Goal: Information Seeking & Learning: Learn about a topic

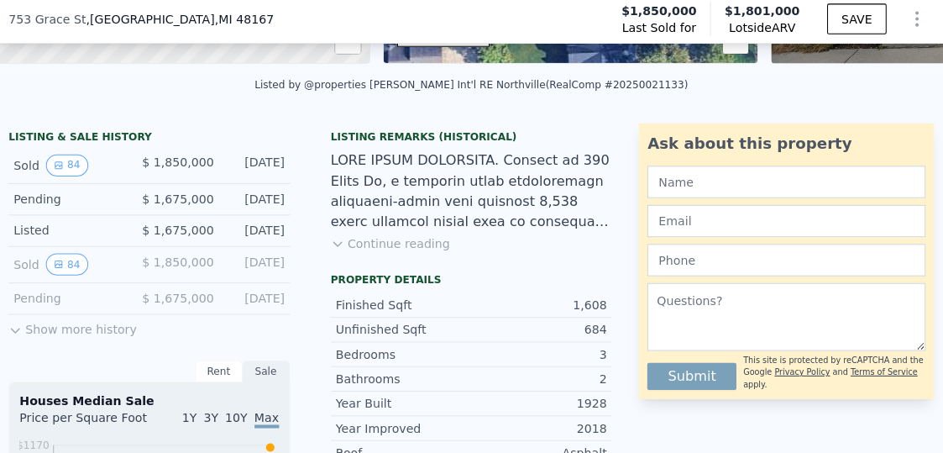
click at [19, 338] on icon at bounding box center [19, 331] width 13 height 13
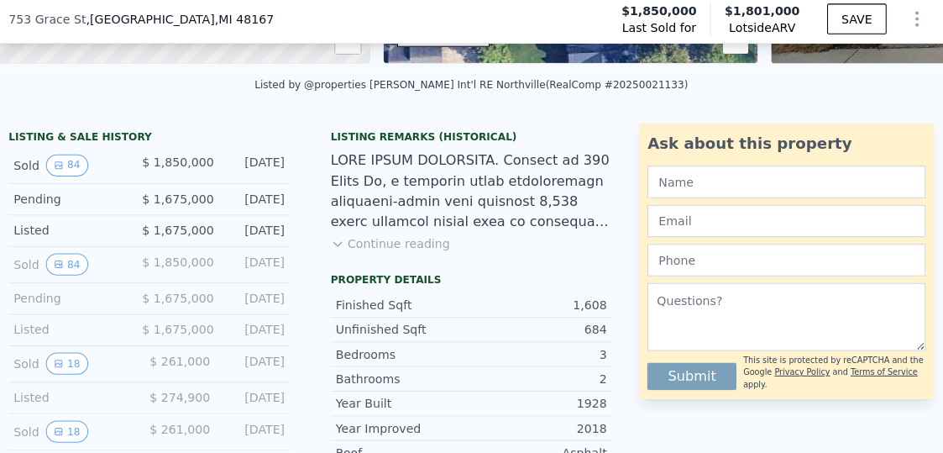
click at [60, 435] on icon "View historical data" at bounding box center [63, 431] width 7 height 7
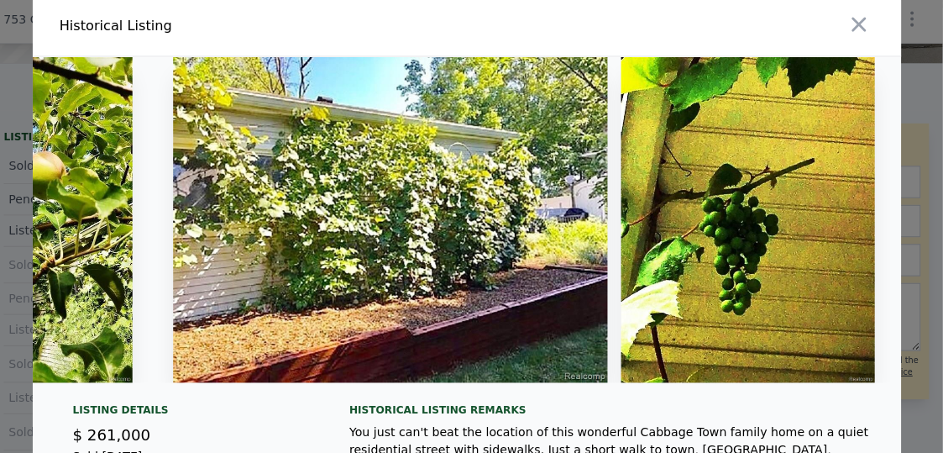
click at [850, 33] on icon "button" at bounding box center [860, 29] width 24 height 24
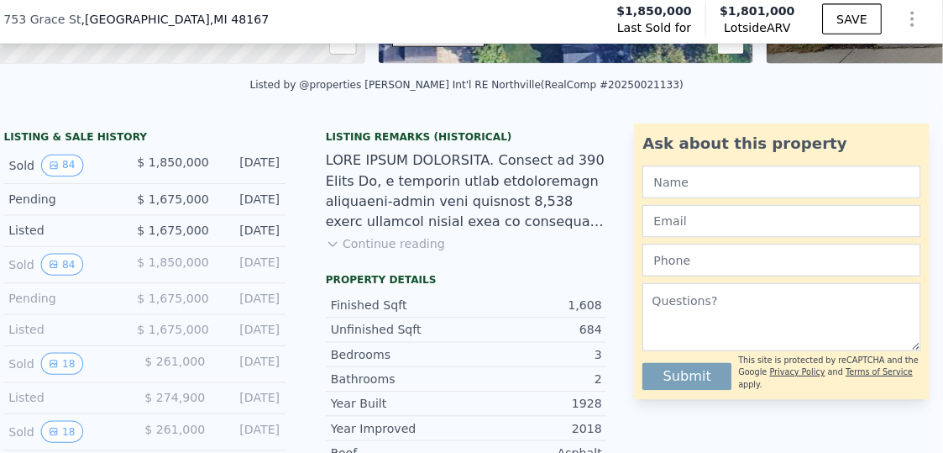
click at [80, 177] on button "84" at bounding box center [70, 168] width 41 height 22
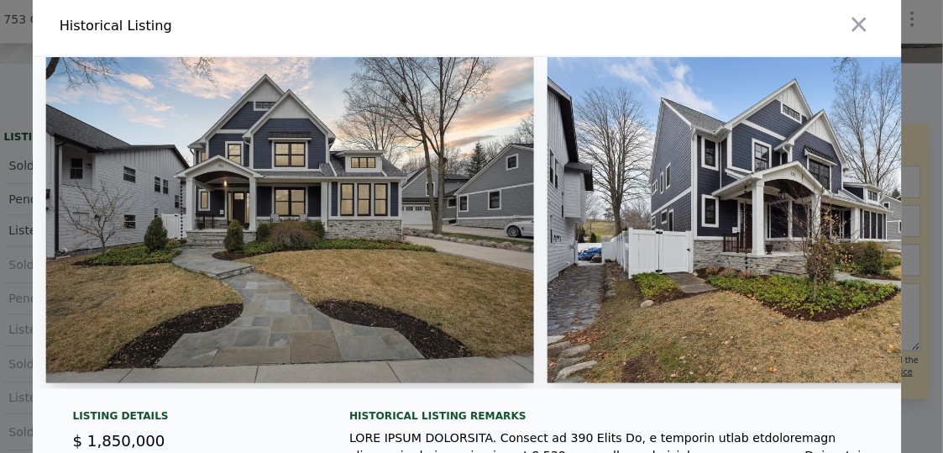
click at [848, 29] on icon "button" at bounding box center [860, 29] width 24 height 24
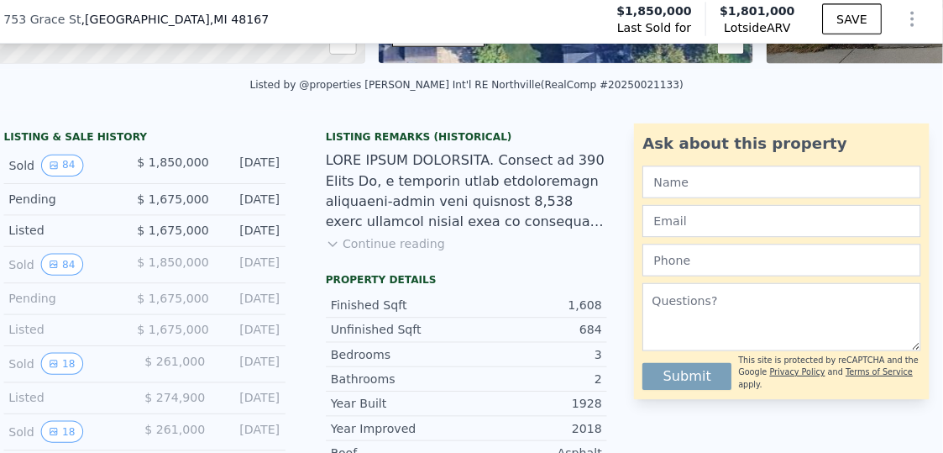
click at [71, 179] on button "84" at bounding box center [70, 168] width 41 height 22
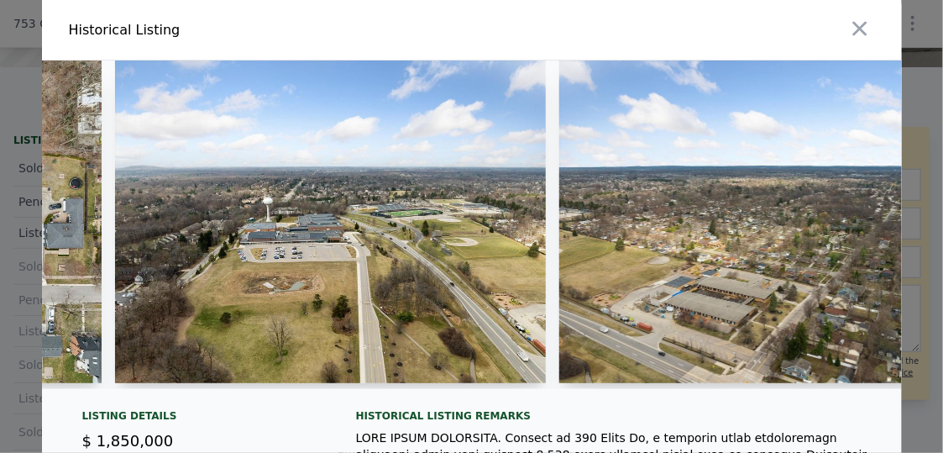
scroll to position [0, 34179]
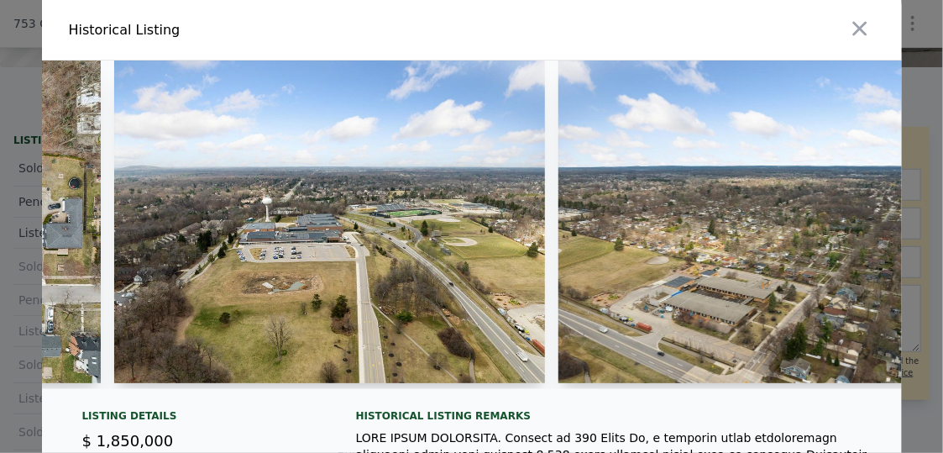
click at [852, 30] on icon "button" at bounding box center [859, 29] width 14 height 14
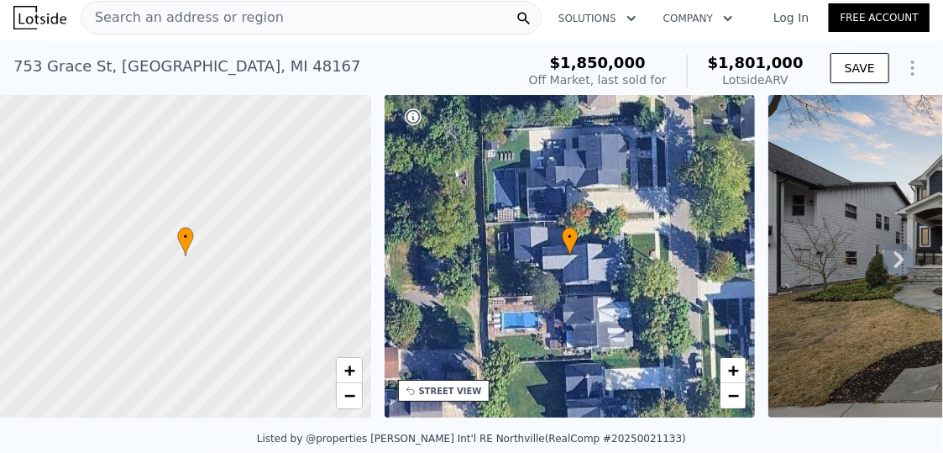
scroll to position [0, 0]
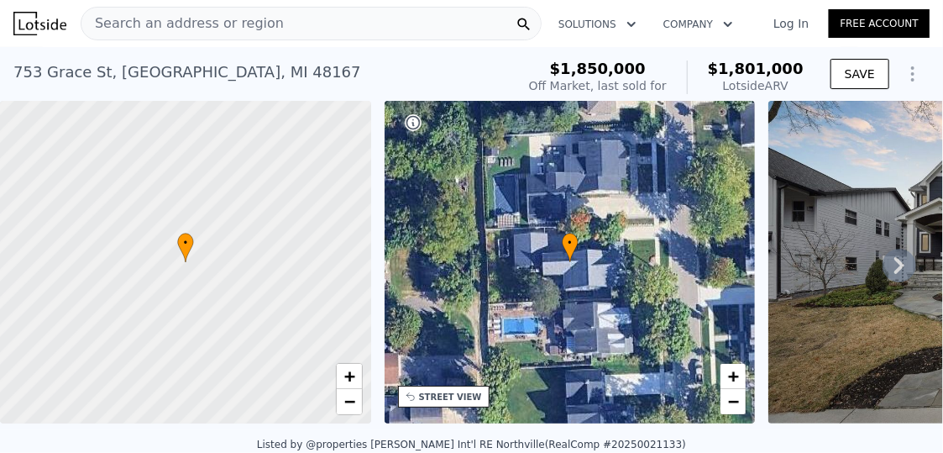
click at [181, 20] on span "Search an address or region" at bounding box center [182, 23] width 202 height 20
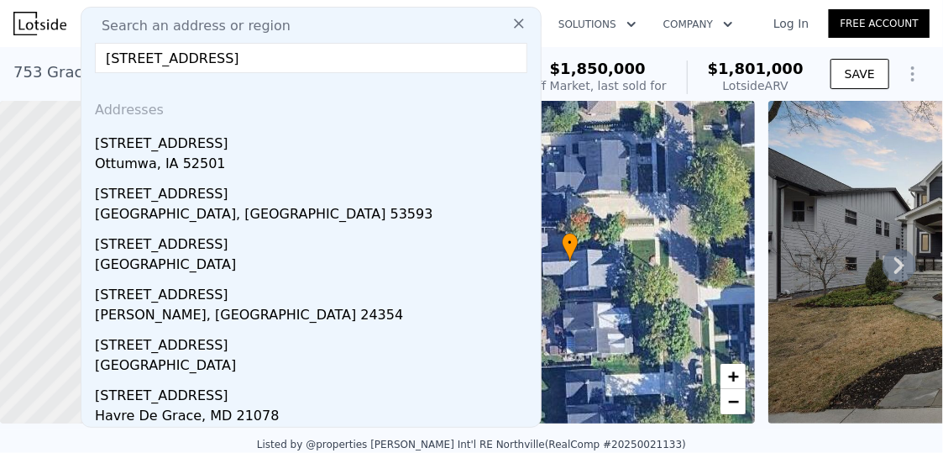
type input "[STREET_ADDRESS]"
click at [181, 20] on span "Search an address or region" at bounding box center [189, 26] width 202 height 20
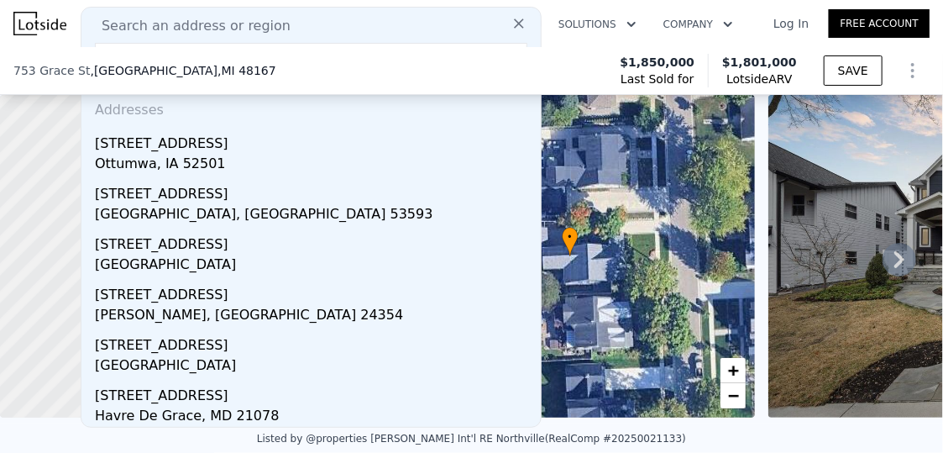
scroll to position [396, 0]
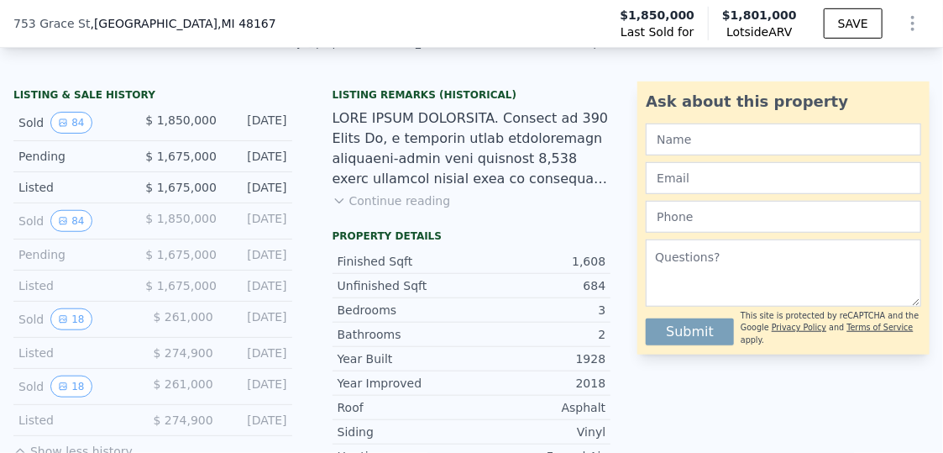
click at [218, 20] on span ", MI 48167" at bounding box center [247, 23] width 59 height 13
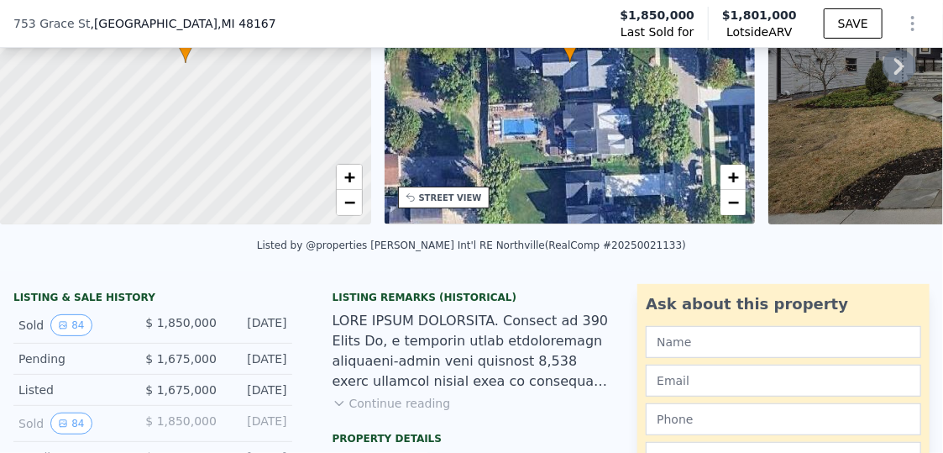
scroll to position [31, 0]
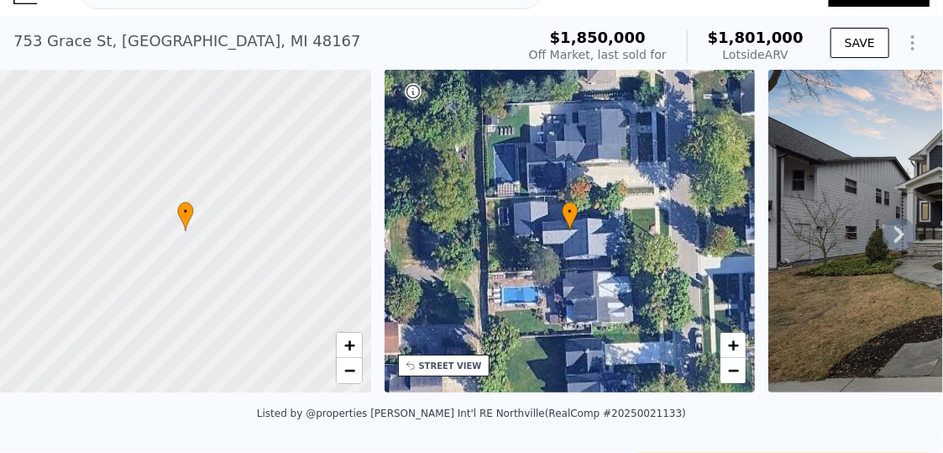
click at [894, 240] on icon at bounding box center [899, 234] width 10 height 17
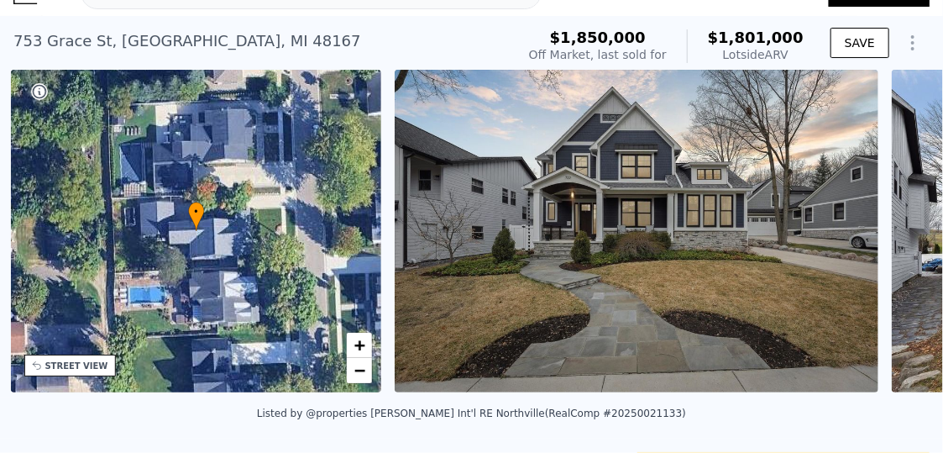
scroll to position [0, 391]
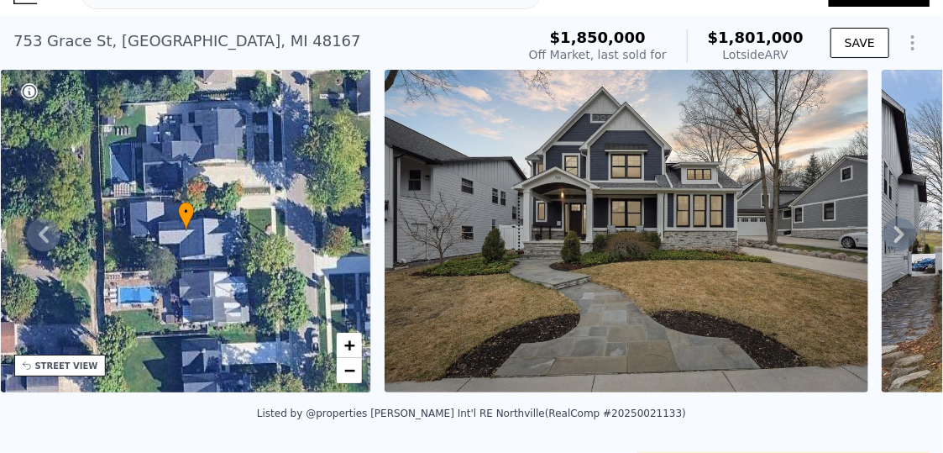
click at [38, 42] on div "[STREET_ADDRESS]" at bounding box center [187, 41] width 348 height 24
click at [37, 39] on div "[STREET_ADDRESS]" at bounding box center [187, 41] width 348 height 24
click at [34, 38] on div "[STREET_ADDRESS]" at bounding box center [187, 41] width 348 height 24
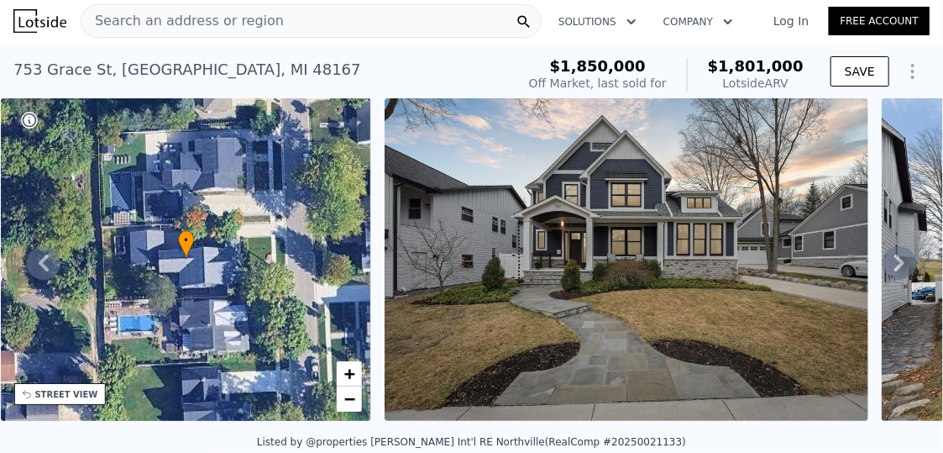
scroll to position [0, 0]
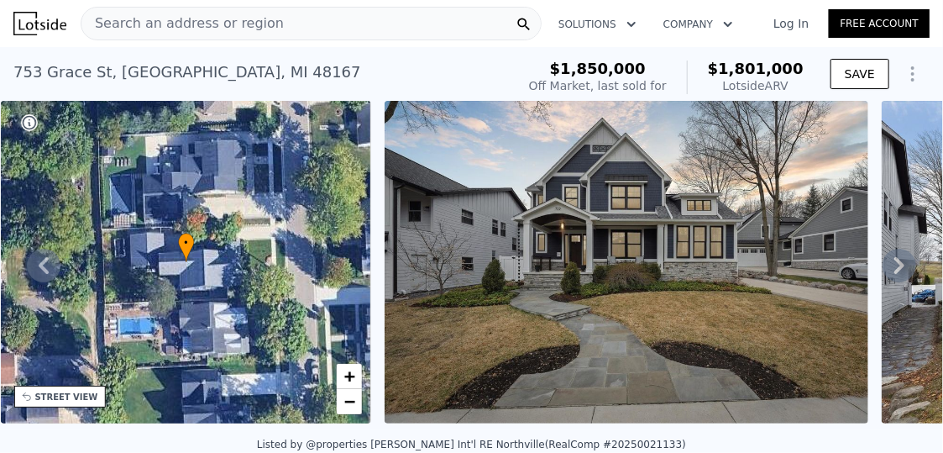
click at [111, 24] on span "Search an address or region" at bounding box center [182, 23] width 202 height 20
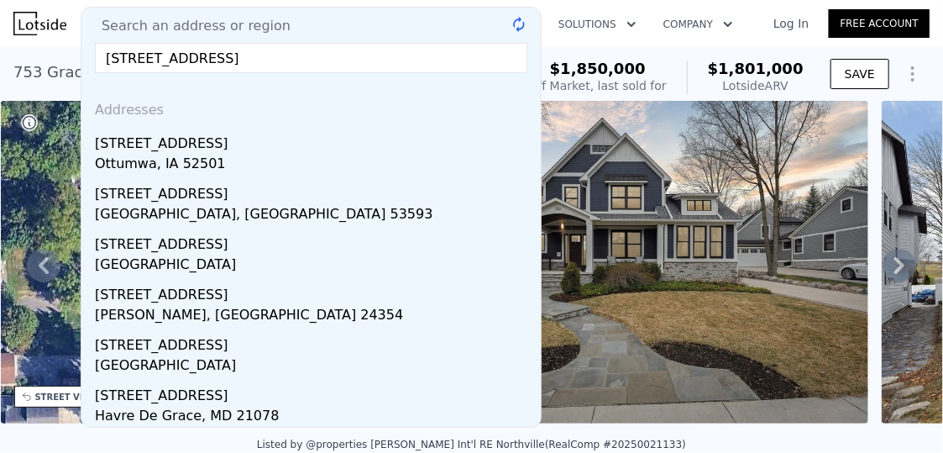
type input "[STREET_ADDRESS]"
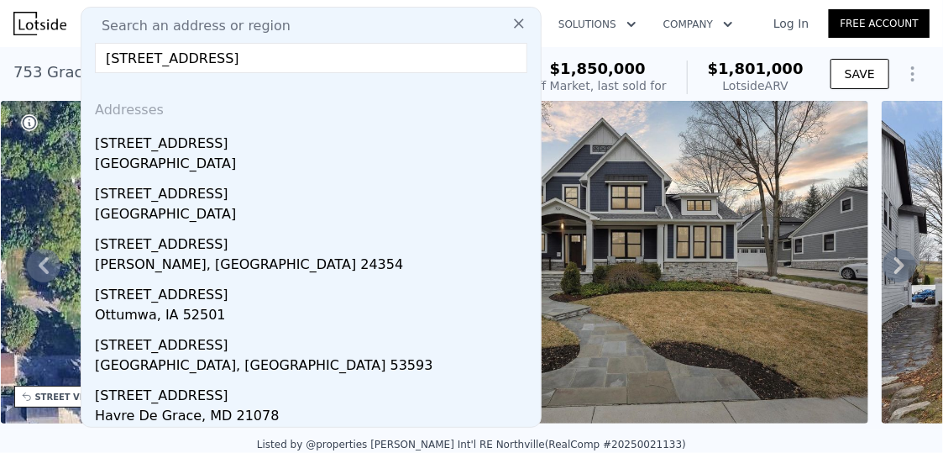
click at [184, 162] on div "[GEOGRAPHIC_DATA]" at bounding box center [314, 166] width 439 height 24
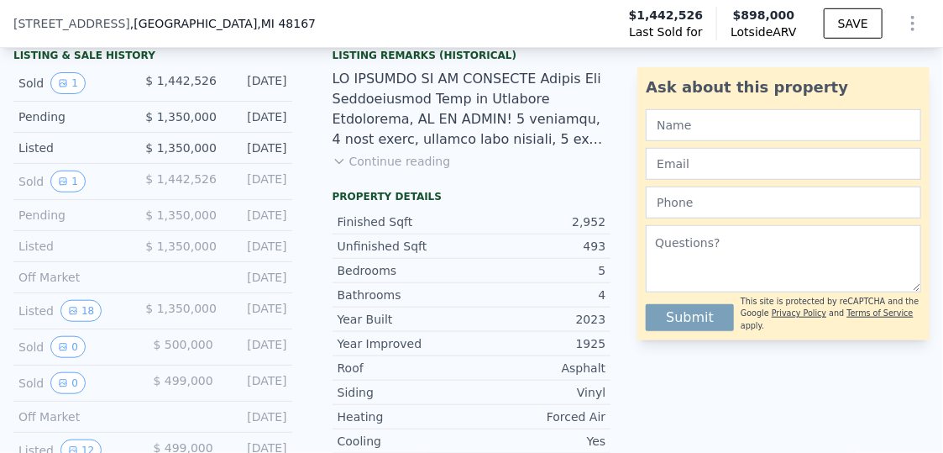
scroll to position [434, 0]
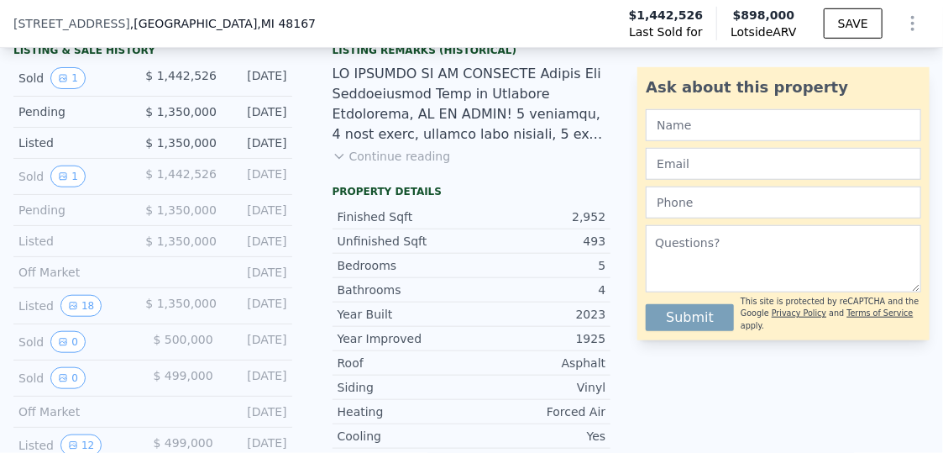
click at [81, 313] on button "18" at bounding box center [80, 306] width 41 height 22
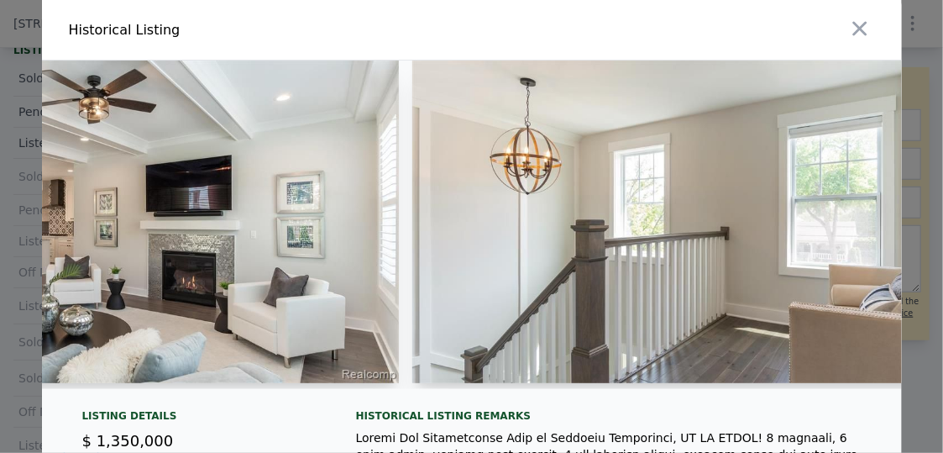
scroll to position [0, 6089]
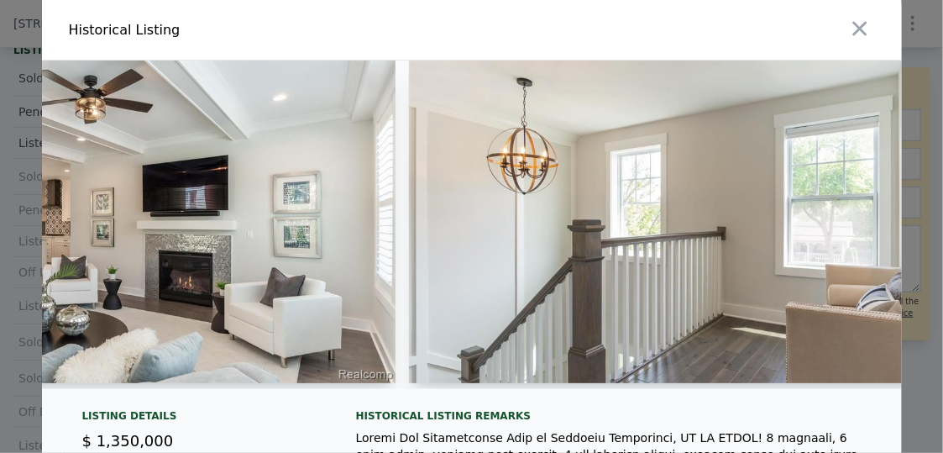
click at [854, 23] on icon "button" at bounding box center [860, 29] width 24 height 24
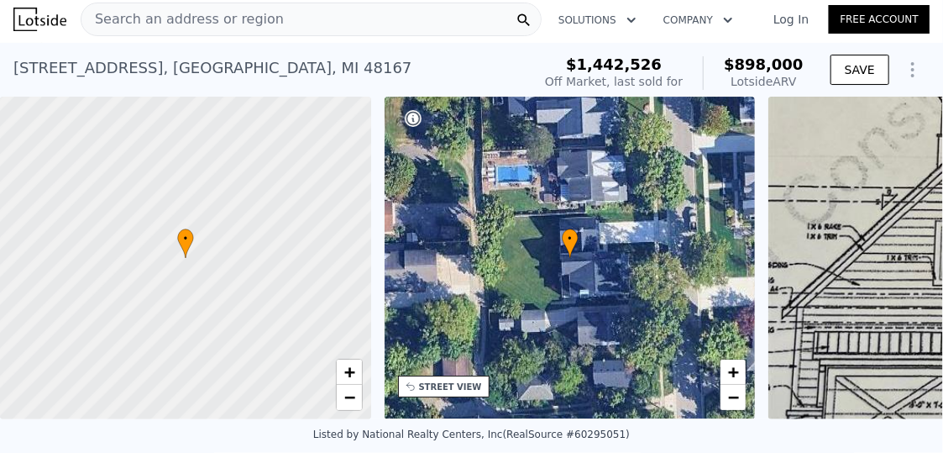
scroll to position [0, 0]
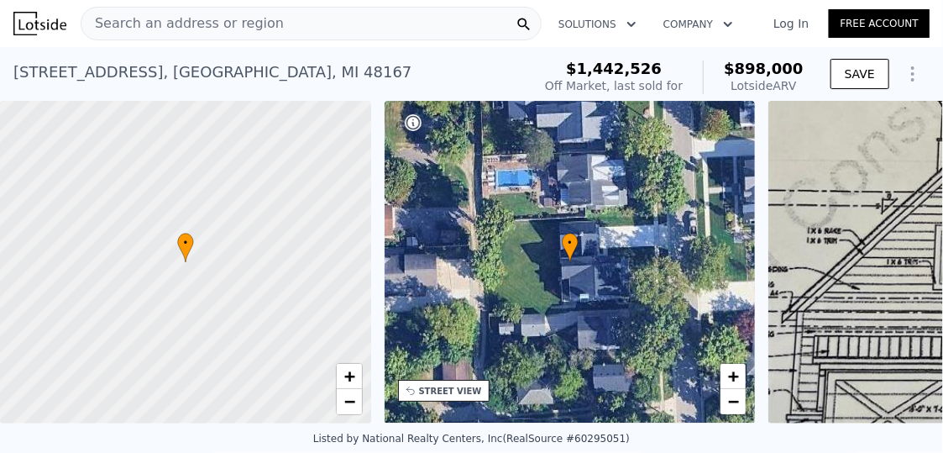
click at [155, 19] on span "Search an address or region" at bounding box center [182, 23] width 202 height 20
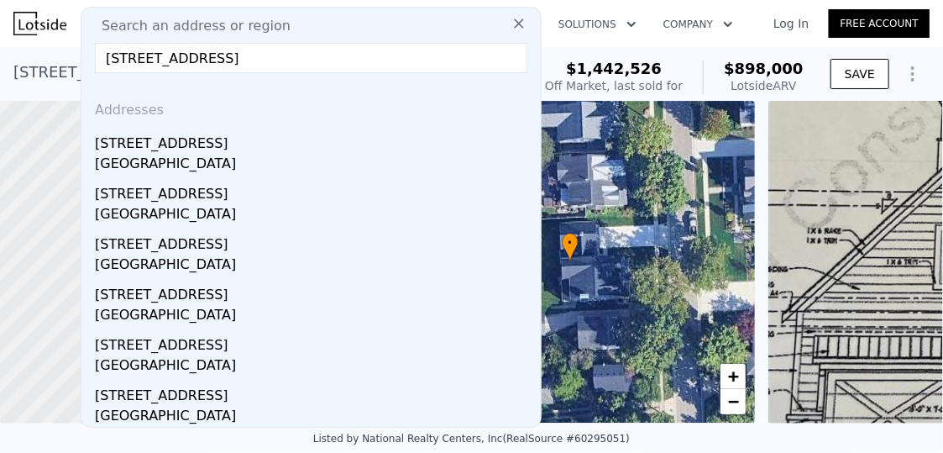
type input "[STREET_ADDRESS]"
click at [123, 158] on div "[GEOGRAPHIC_DATA]" at bounding box center [314, 166] width 439 height 24
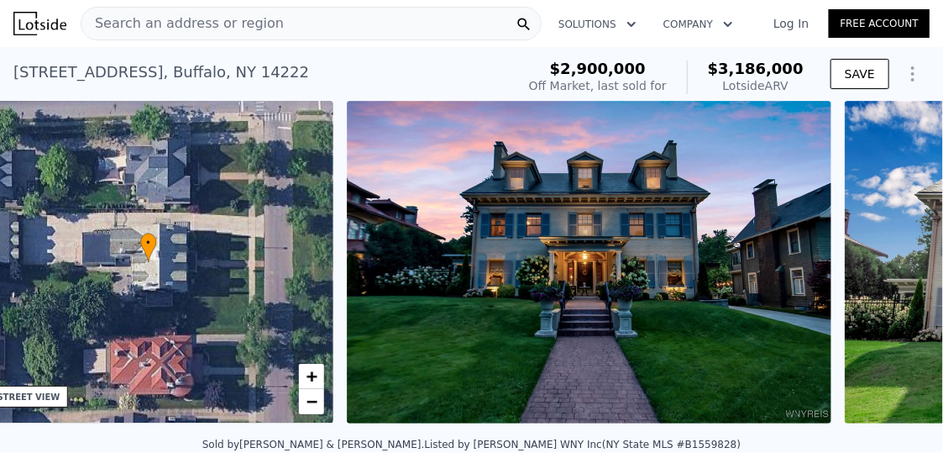
scroll to position [0, 391]
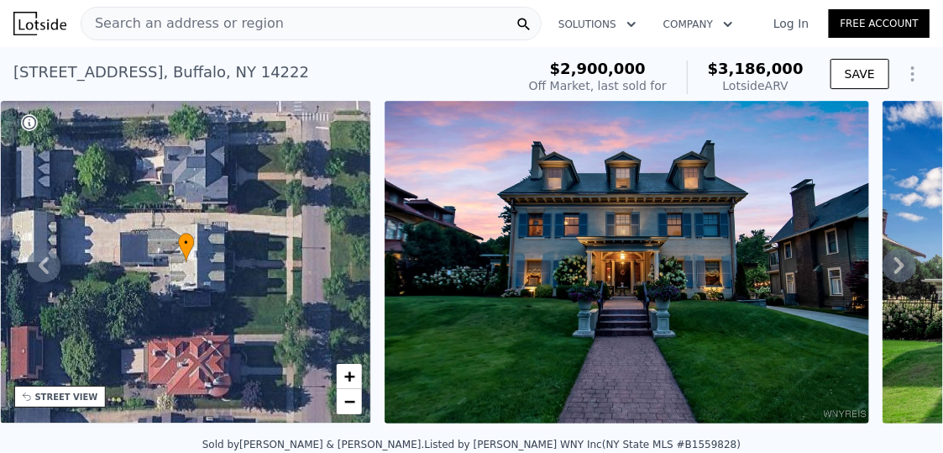
click at [888, 277] on icon at bounding box center [900, 266] width 34 height 34
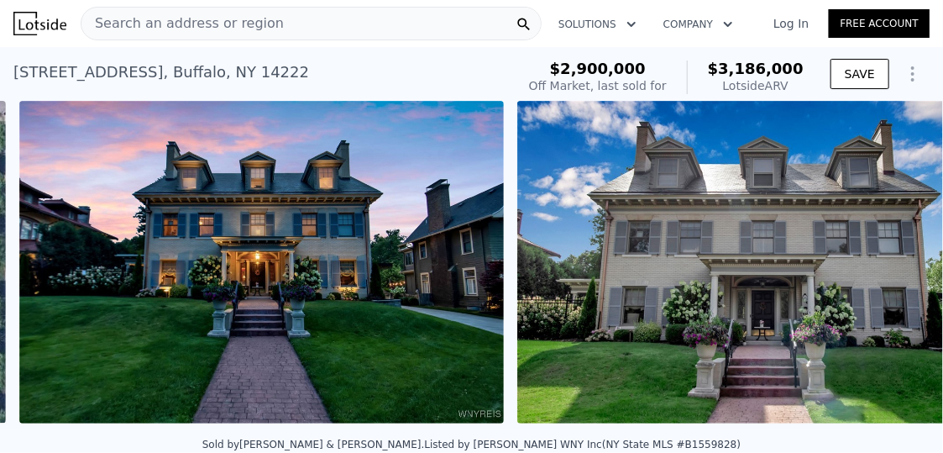
scroll to position [0, 768]
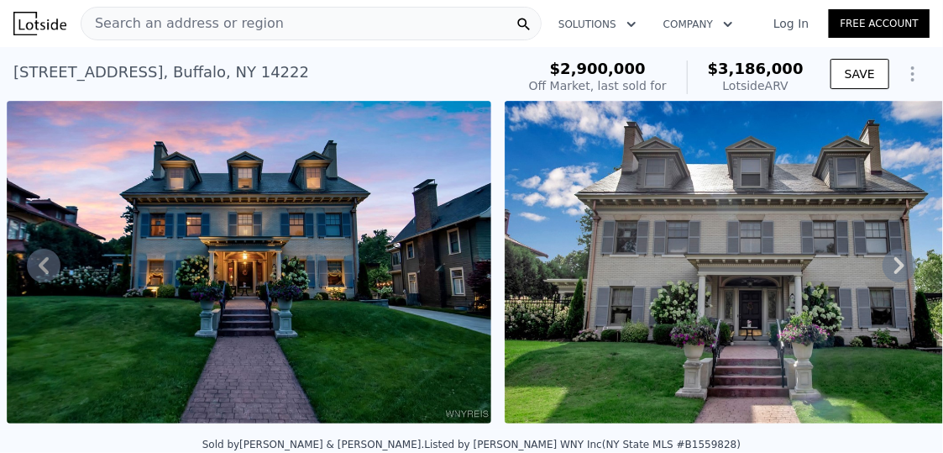
click at [888, 279] on icon at bounding box center [900, 266] width 34 height 34
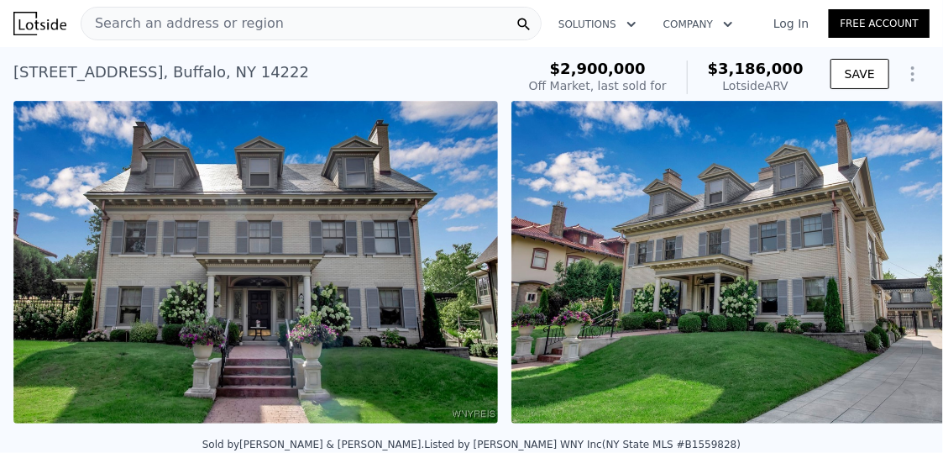
scroll to position [0, 1267]
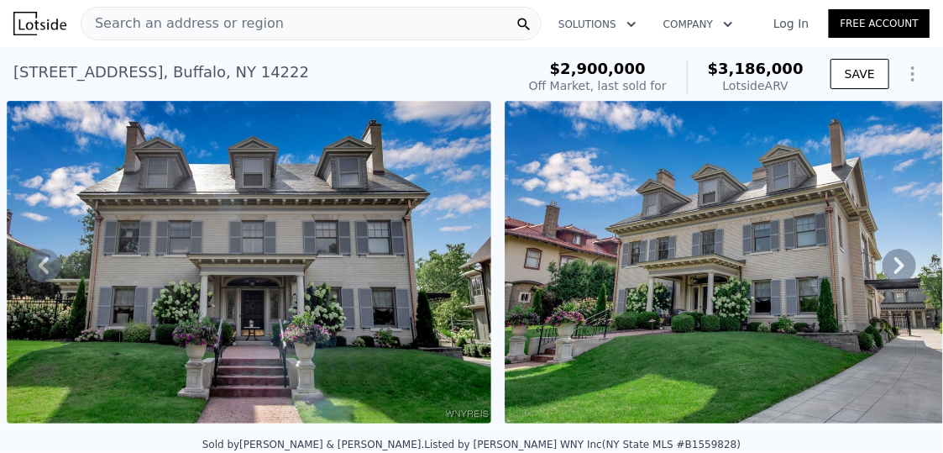
click at [889, 275] on icon at bounding box center [900, 266] width 34 height 34
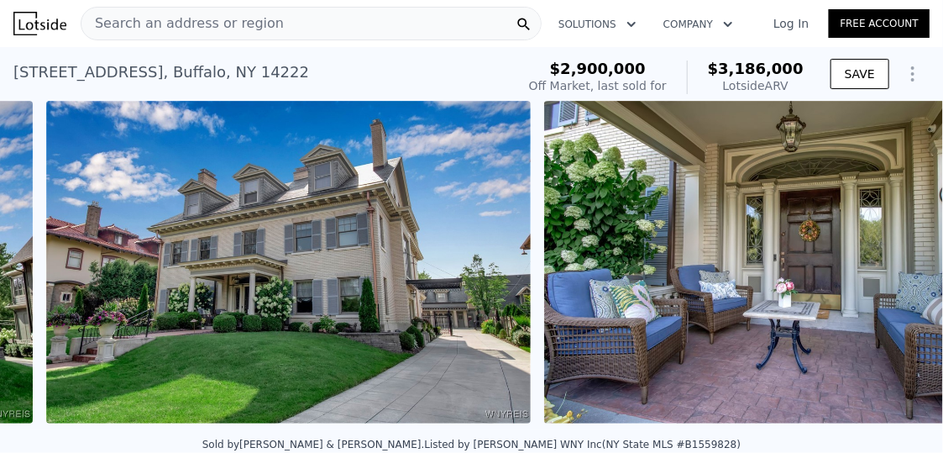
scroll to position [0, 1764]
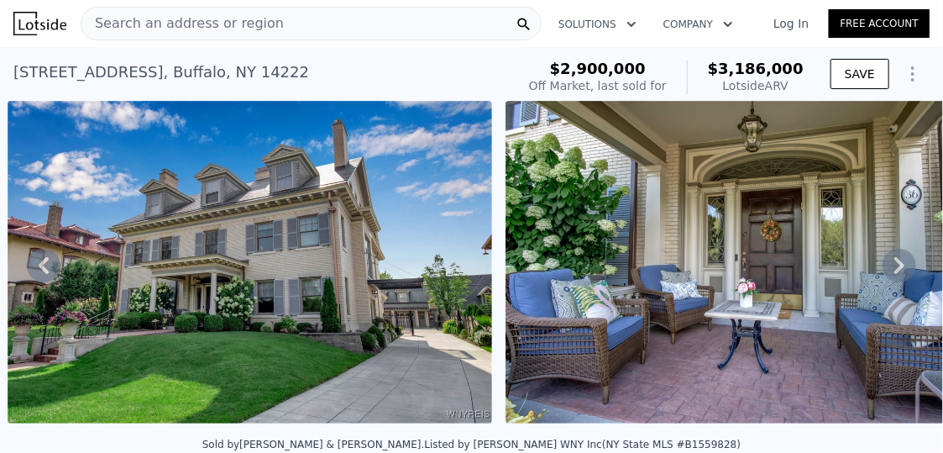
click at [883, 275] on icon at bounding box center [900, 266] width 34 height 34
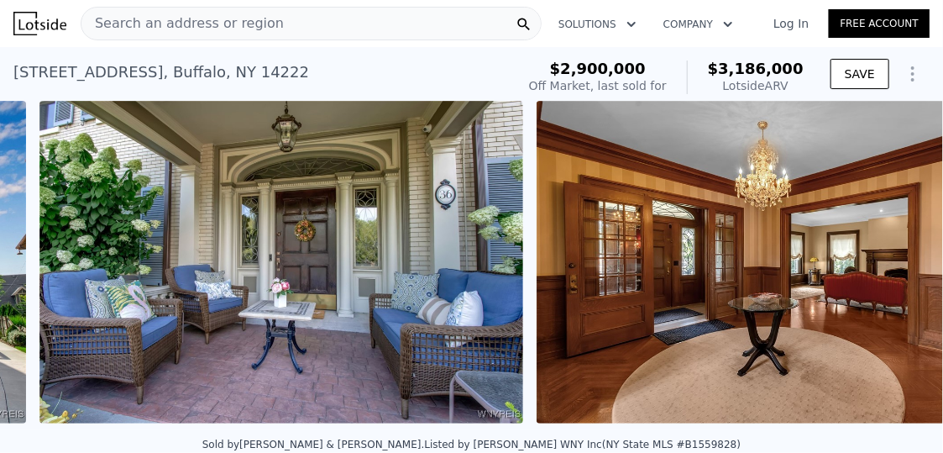
scroll to position [0, 2262]
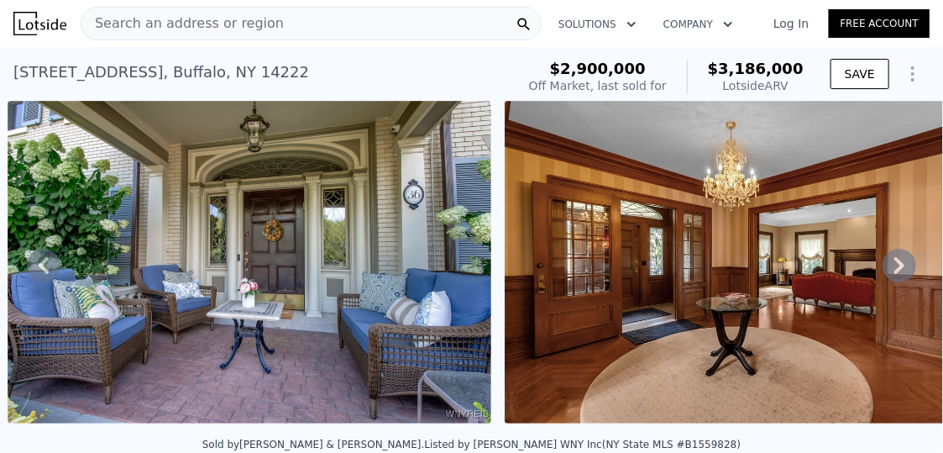
click at [894, 274] on icon at bounding box center [899, 265] width 10 height 17
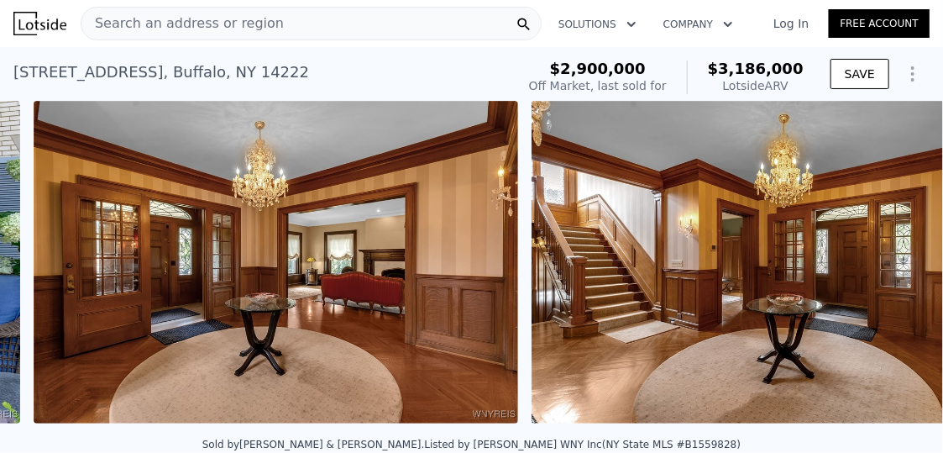
scroll to position [0, 2760]
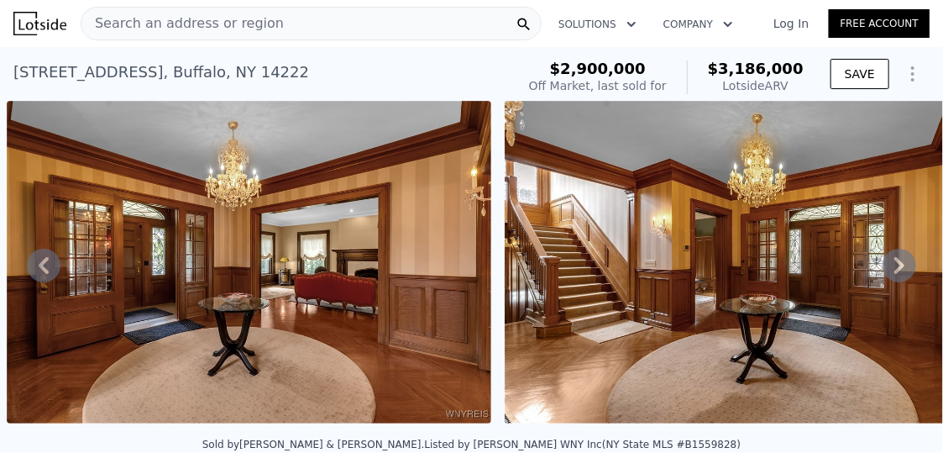
click at [894, 273] on icon at bounding box center [899, 265] width 10 height 17
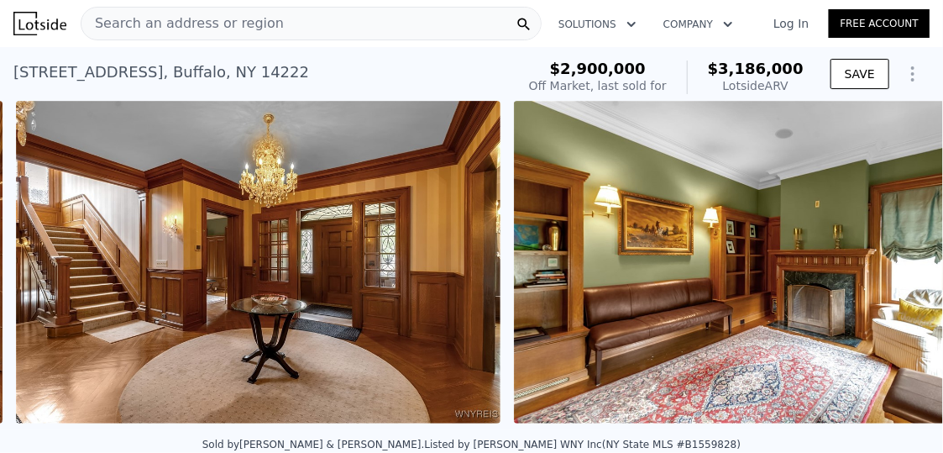
scroll to position [0, 3257]
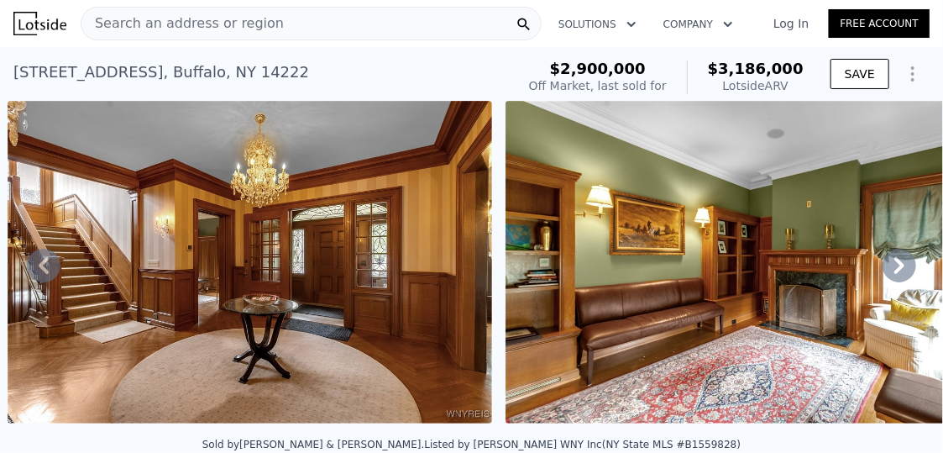
click at [883, 275] on icon at bounding box center [900, 266] width 34 height 34
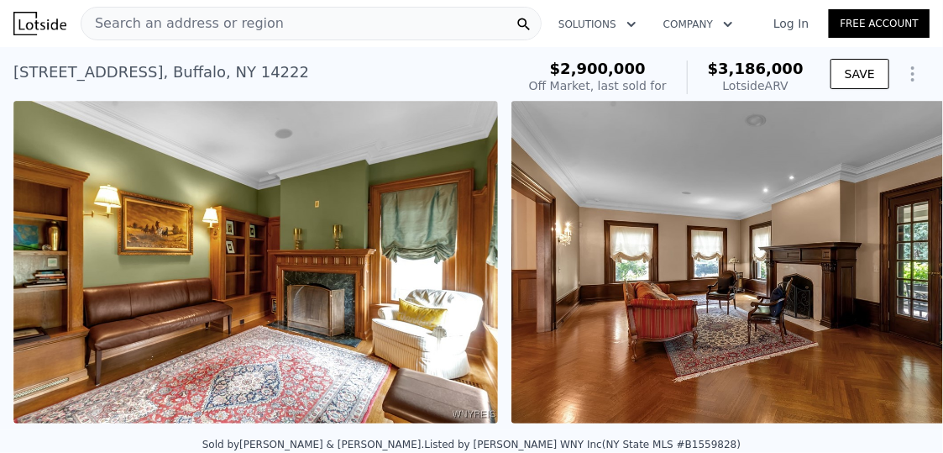
scroll to position [0, 3755]
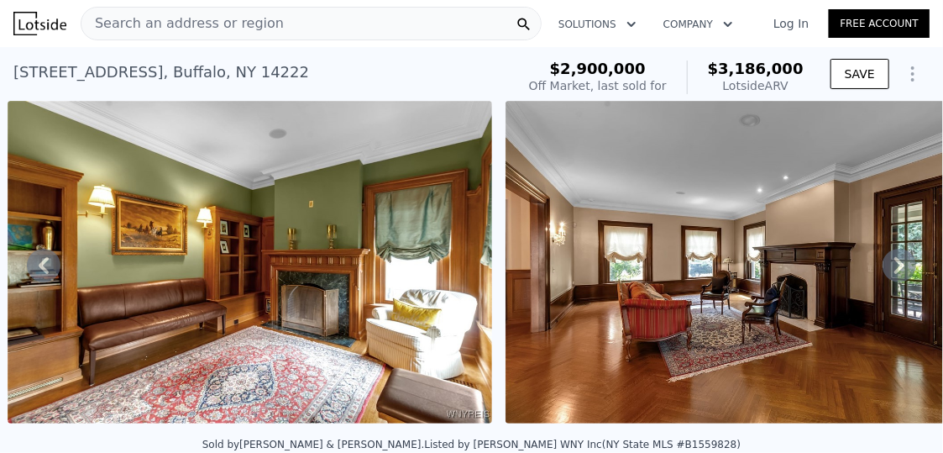
click at [883, 275] on icon at bounding box center [900, 266] width 34 height 34
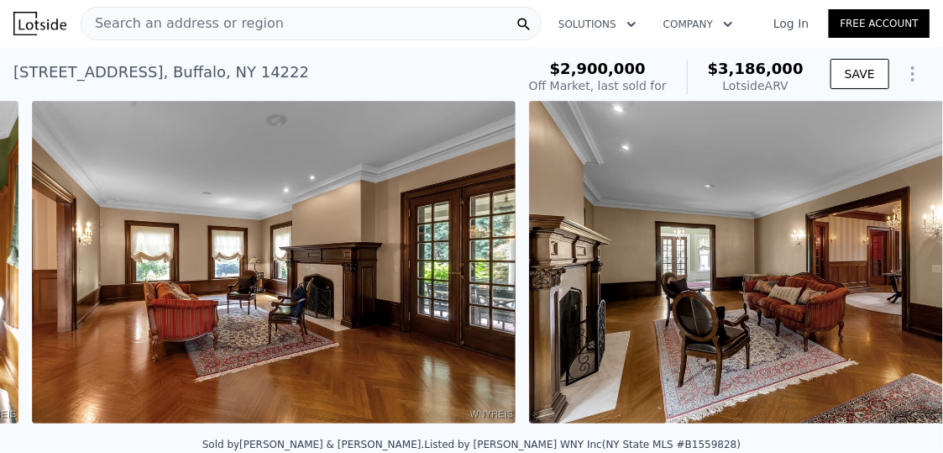
scroll to position [0, 4253]
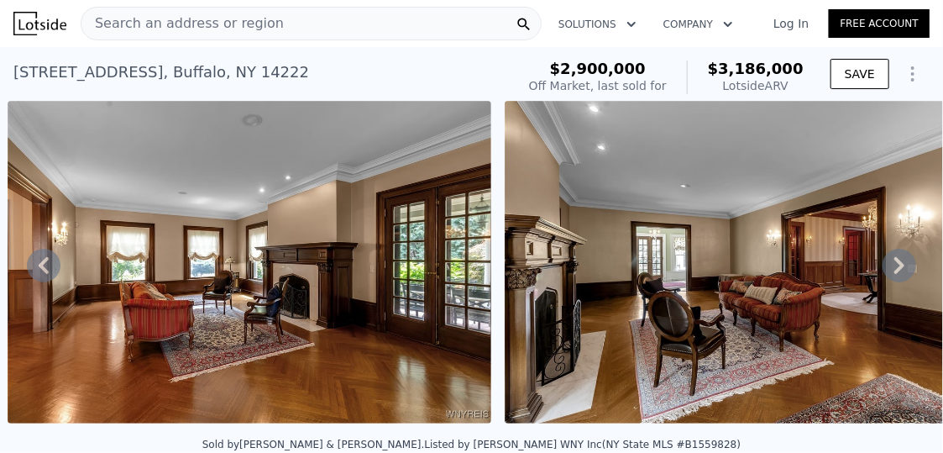
click at [894, 274] on icon at bounding box center [899, 265] width 10 height 17
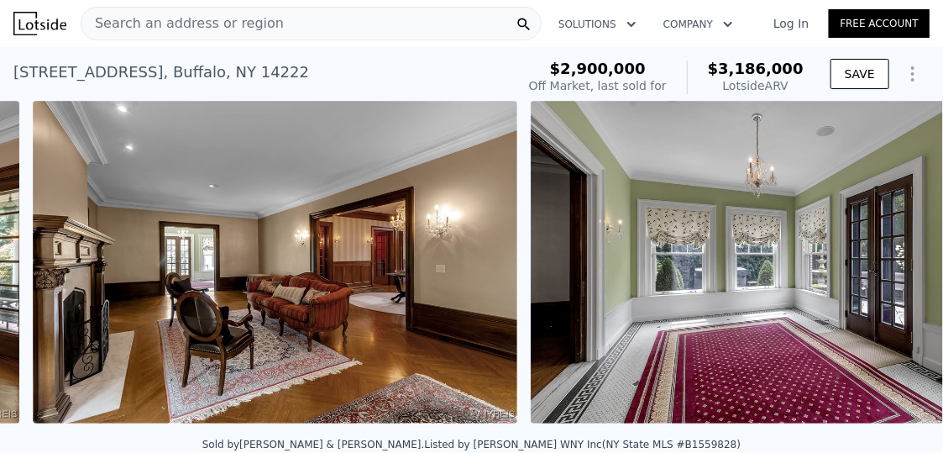
scroll to position [0, 4751]
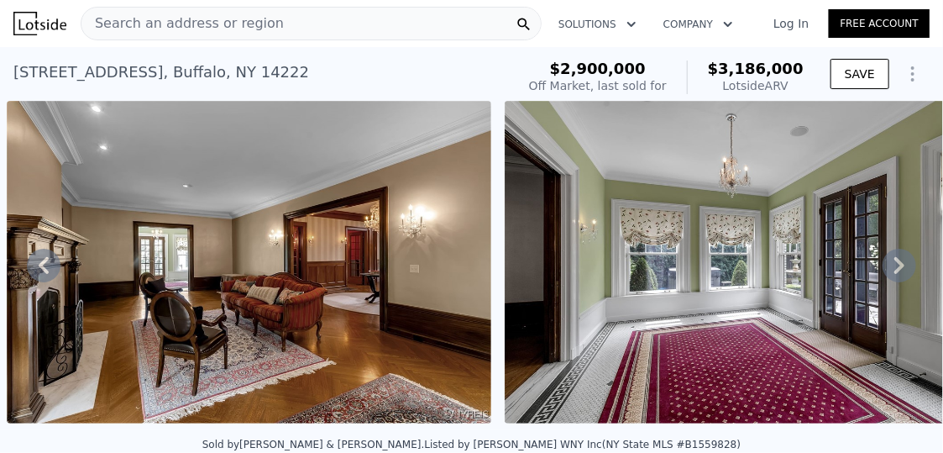
click at [894, 274] on icon at bounding box center [899, 265] width 10 height 17
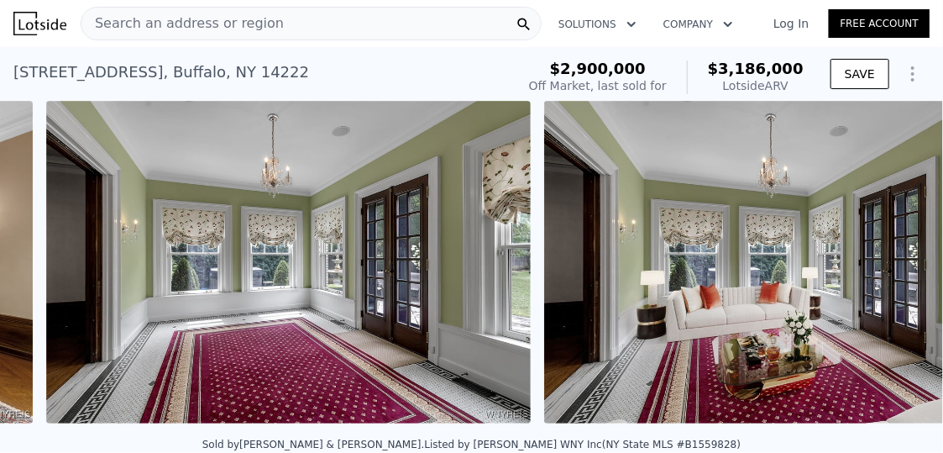
scroll to position [0, 5249]
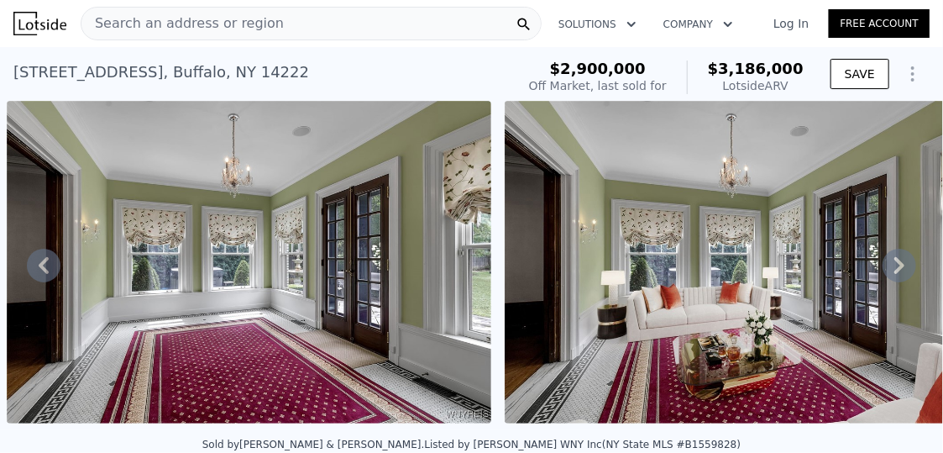
click at [883, 275] on icon at bounding box center [900, 266] width 34 height 34
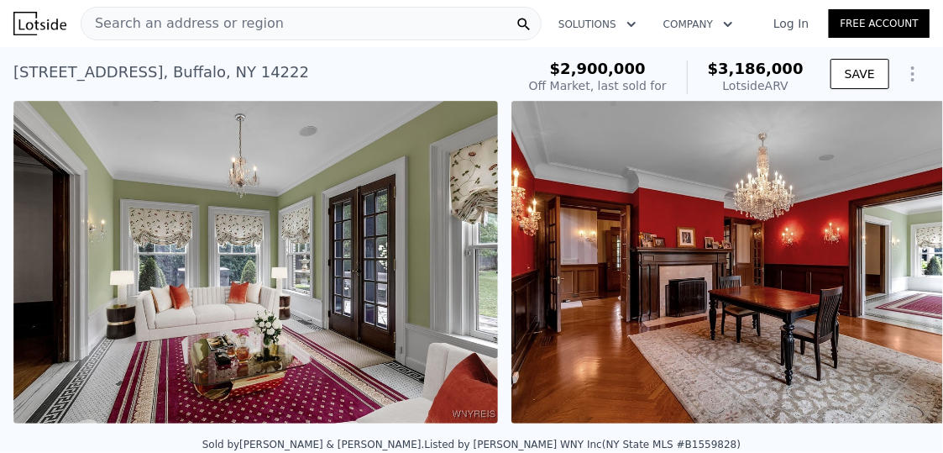
scroll to position [0, 5746]
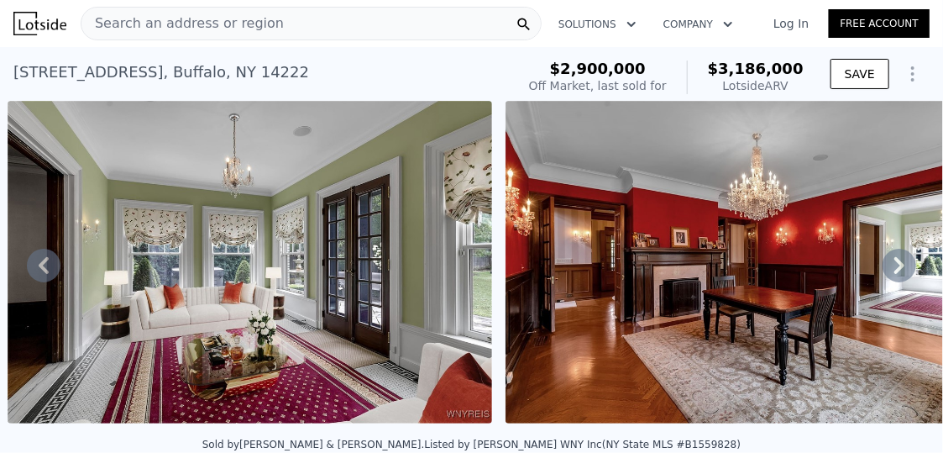
click at [887, 276] on icon at bounding box center [900, 266] width 34 height 34
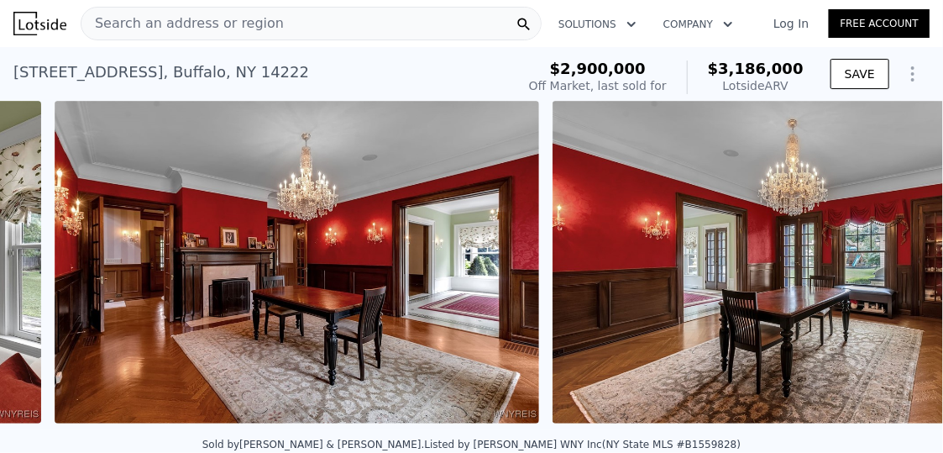
scroll to position [0, 6244]
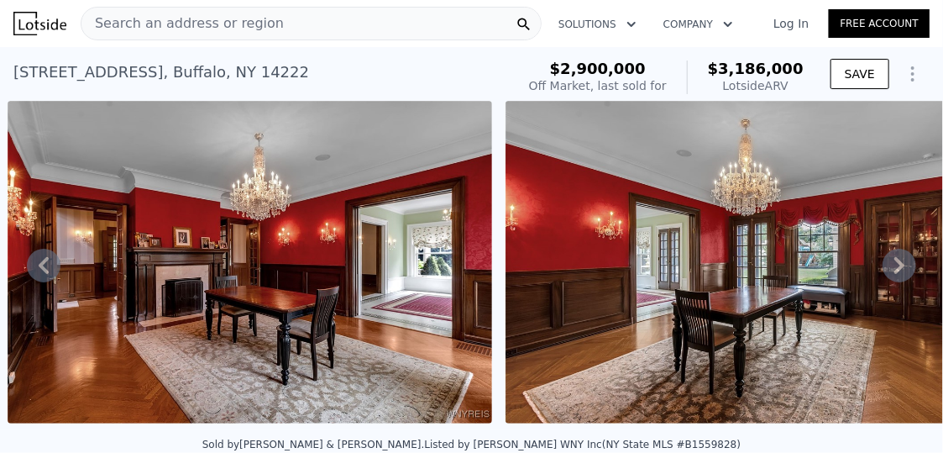
click at [887, 276] on icon at bounding box center [900, 266] width 34 height 34
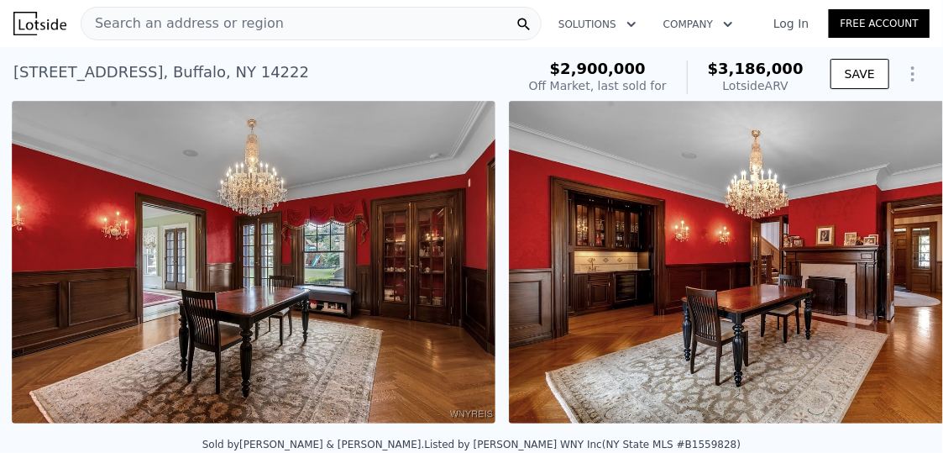
scroll to position [0, 6743]
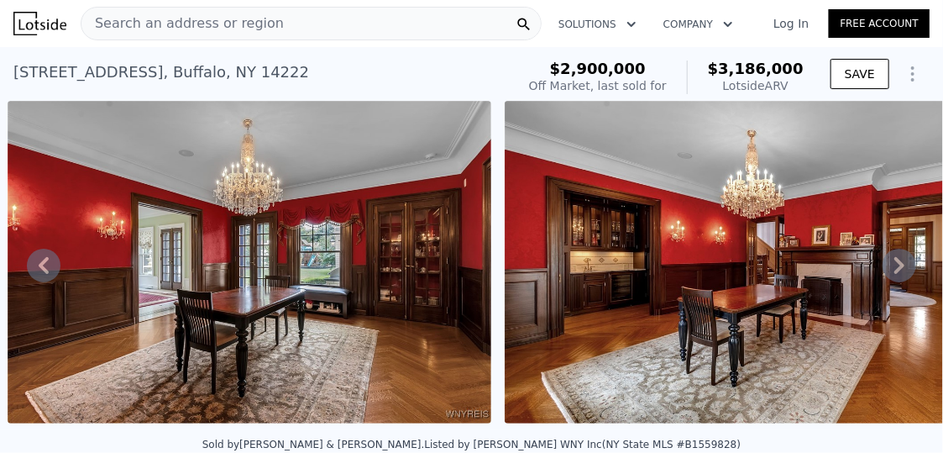
click at [894, 274] on icon at bounding box center [899, 265] width 10 height 17
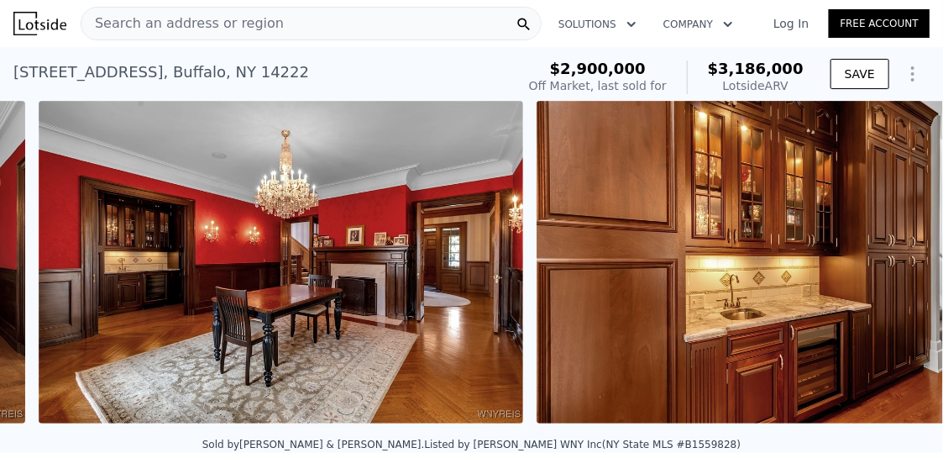
scroll to position [0, 7241]
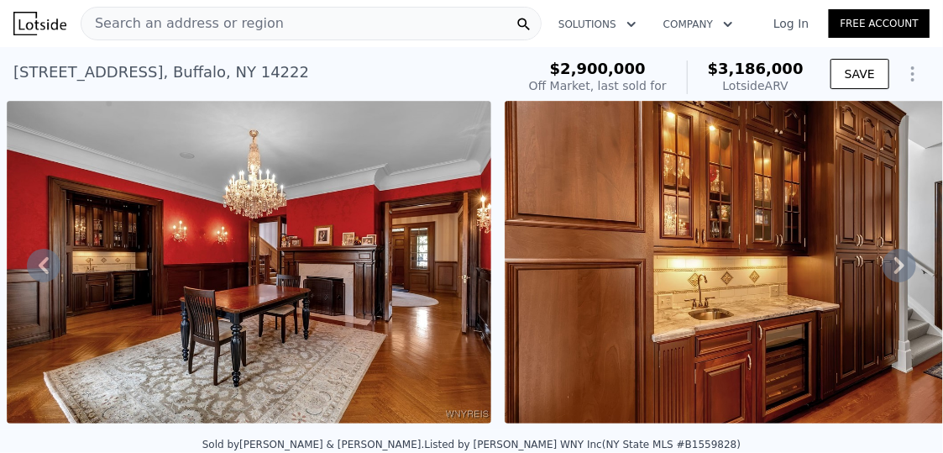
click at [883, 274] on icon at bounding box center [900, 266] width 34 height 34
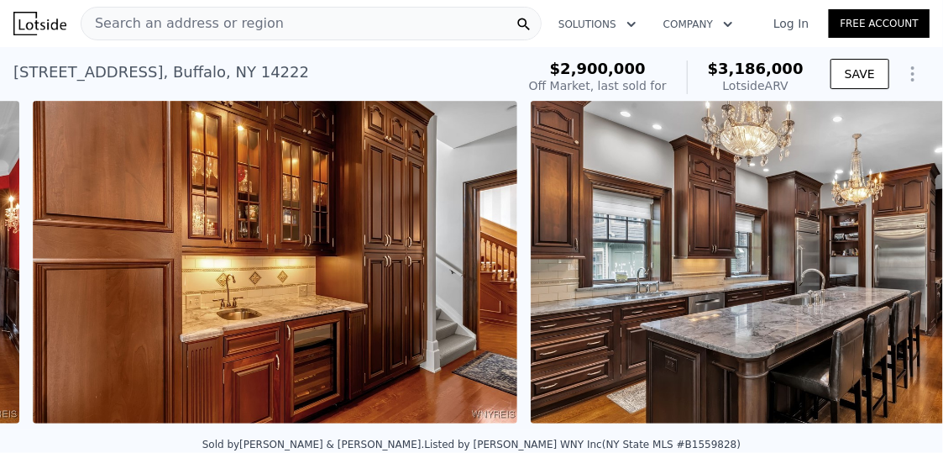
scroll to position [0, 7739]
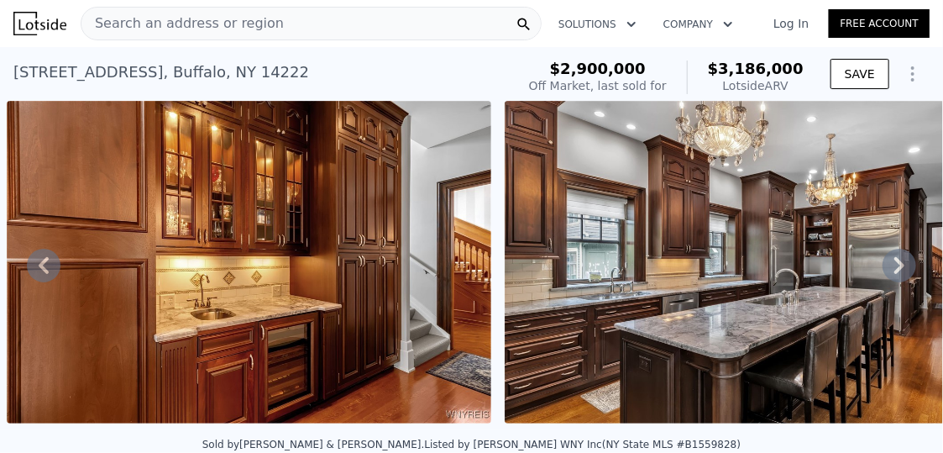
click at [894, 274] on icon at bounding box center [899, 265] width 10 height 17
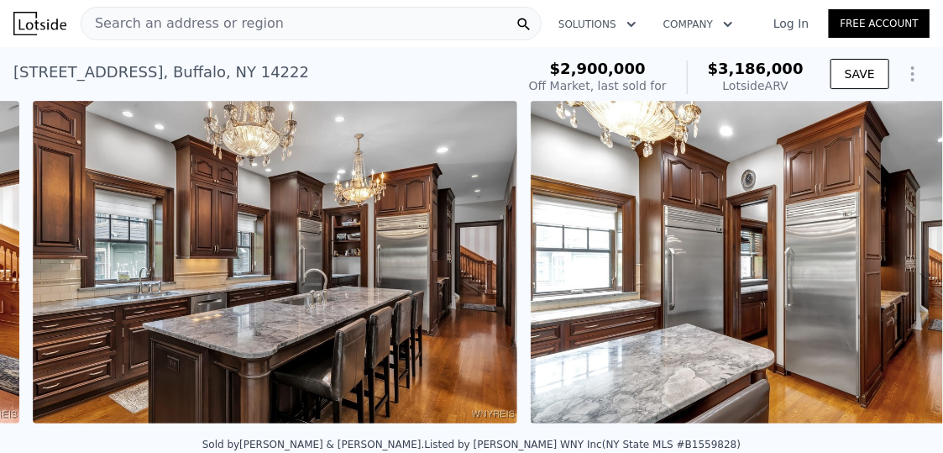
scroll to position [0, 8237]
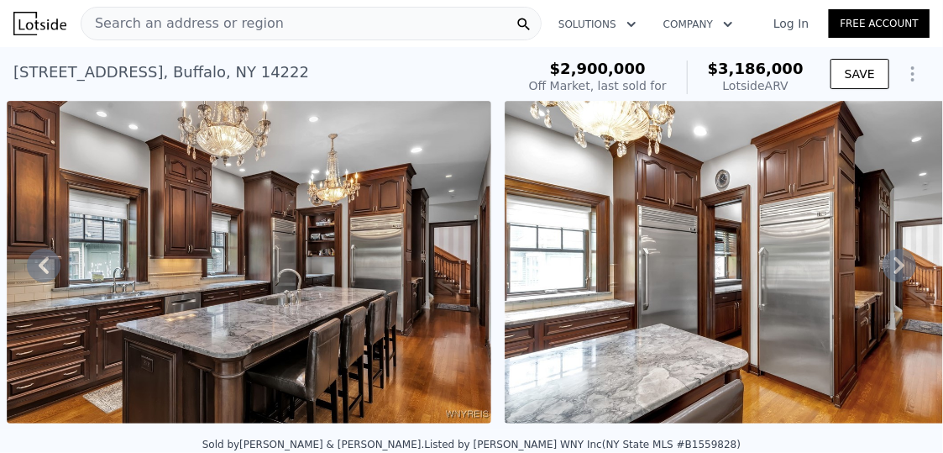
click at [887, 270] on icon at bounding box center [900, 266] width 34 height 34
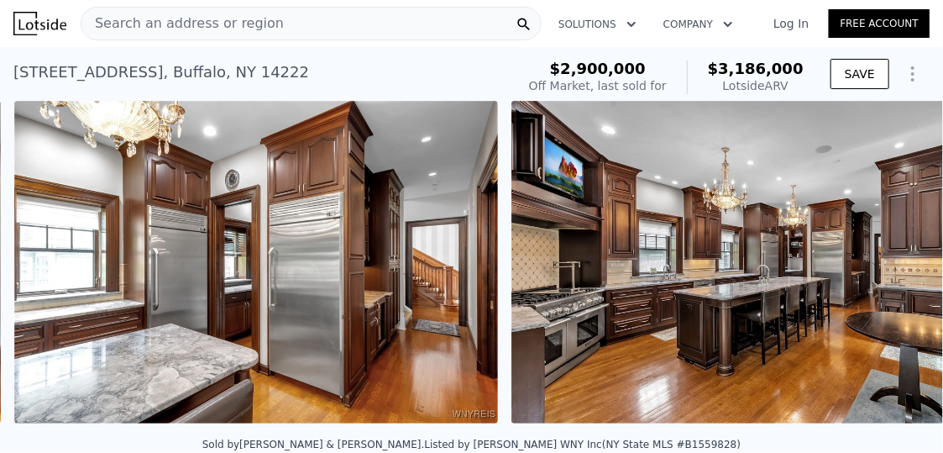
scroll to position [0, 8734]
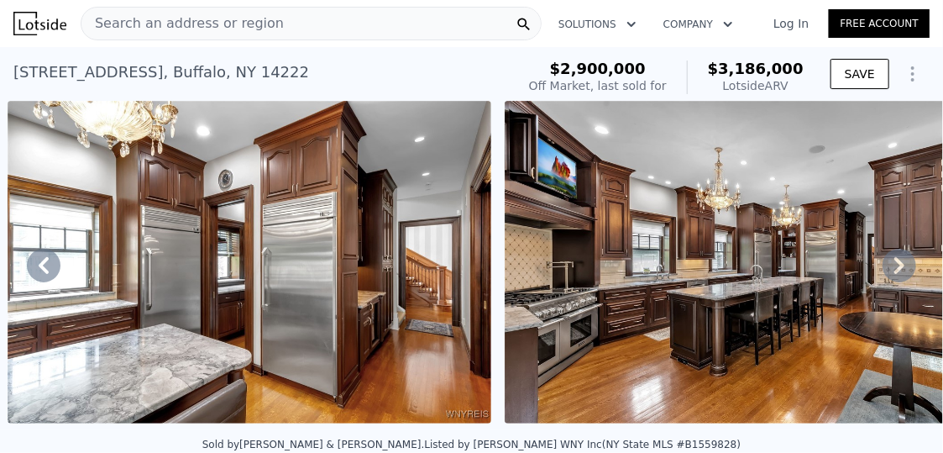
click at [884, 270] on icon at bounding box center [900, 266] width 34 height 34
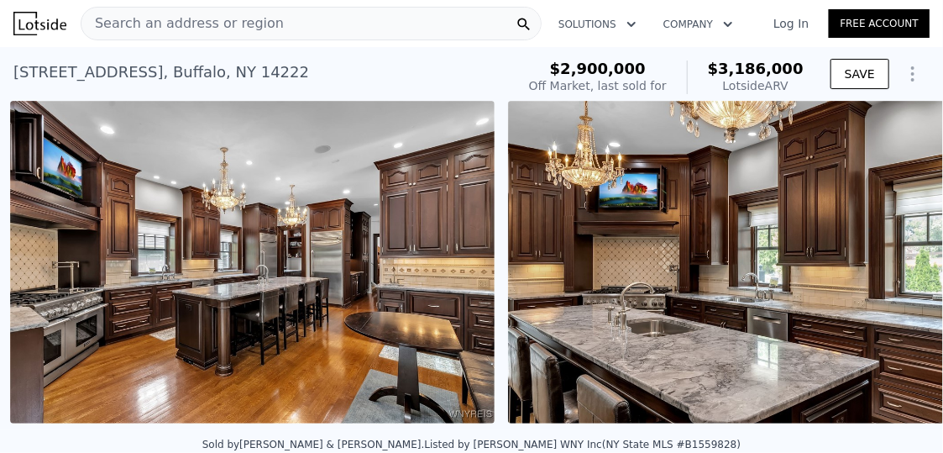
scroll to position [0, 9232]
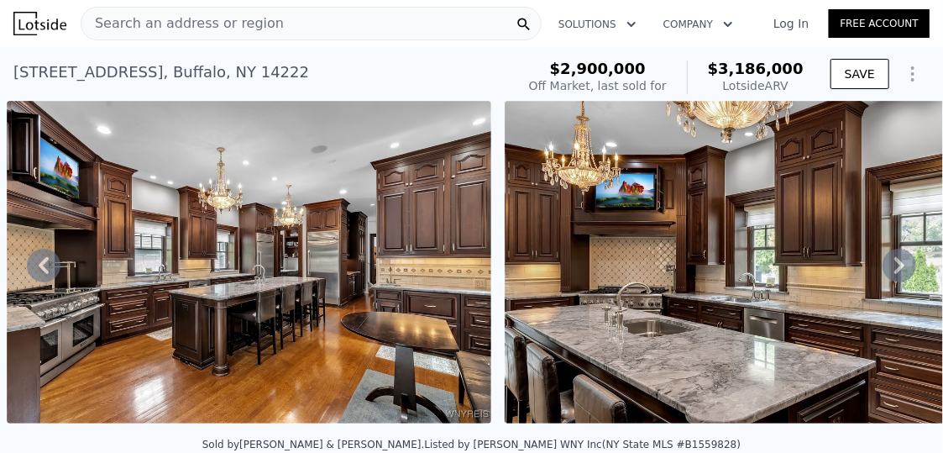
click at [894, 274] on icon at bounding box center [899, 265] width 10 height 17
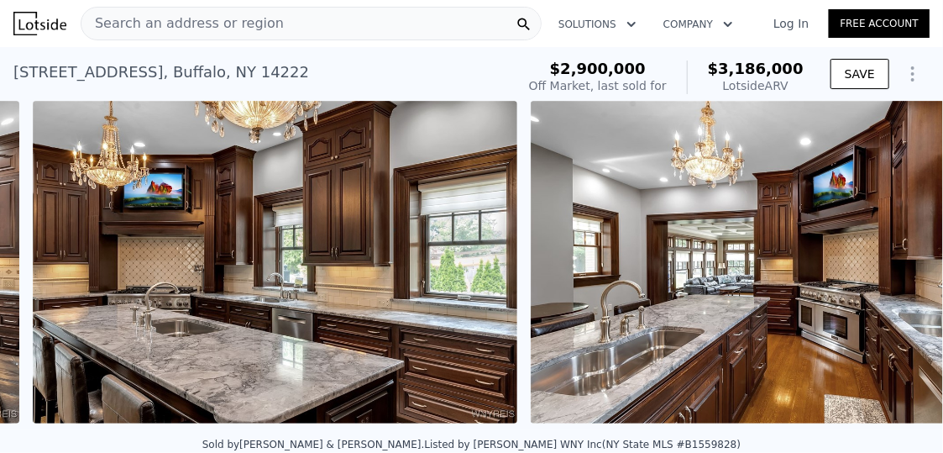
scroll to position [0, 9729]
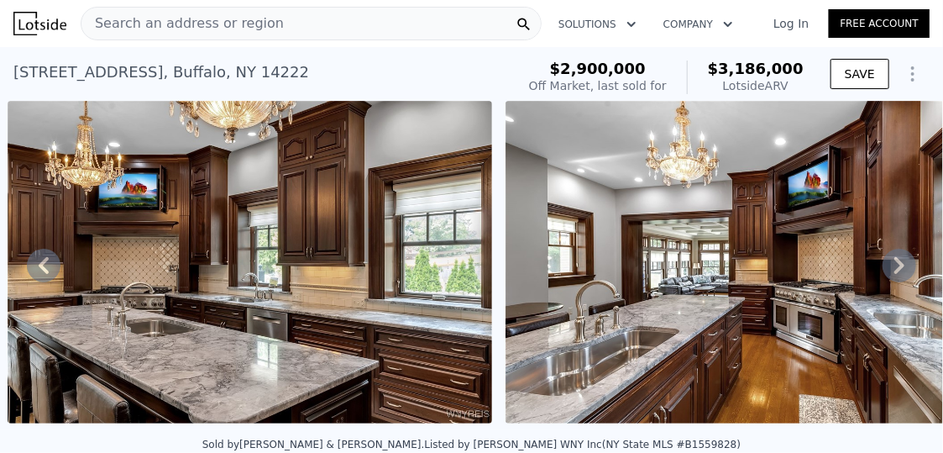
click at [894, 274] on icon at bounding box center [899, 265] width 10 height 17
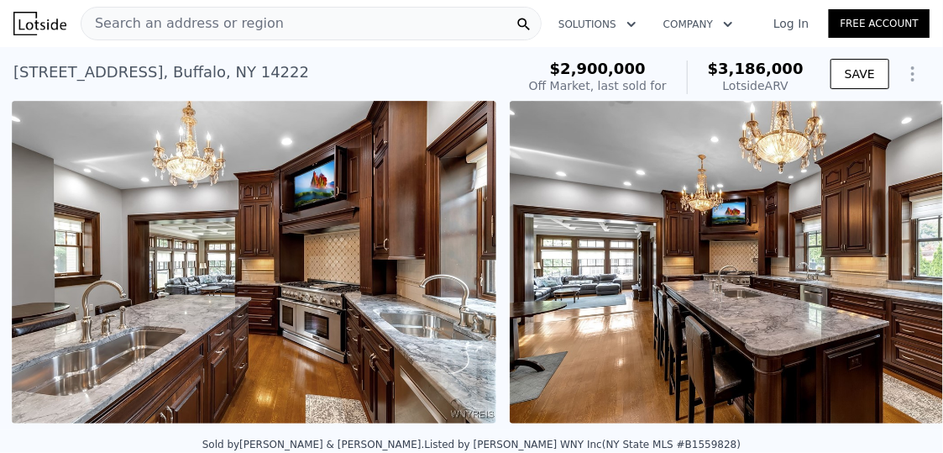
scroll to position [0, 10227]
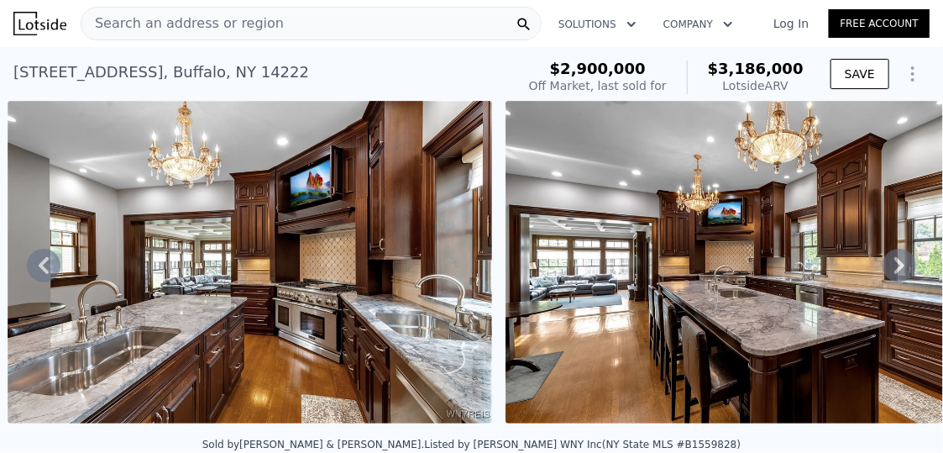
click at [883, 273] on icon at bounding box center [900, 266] width 34 height 34
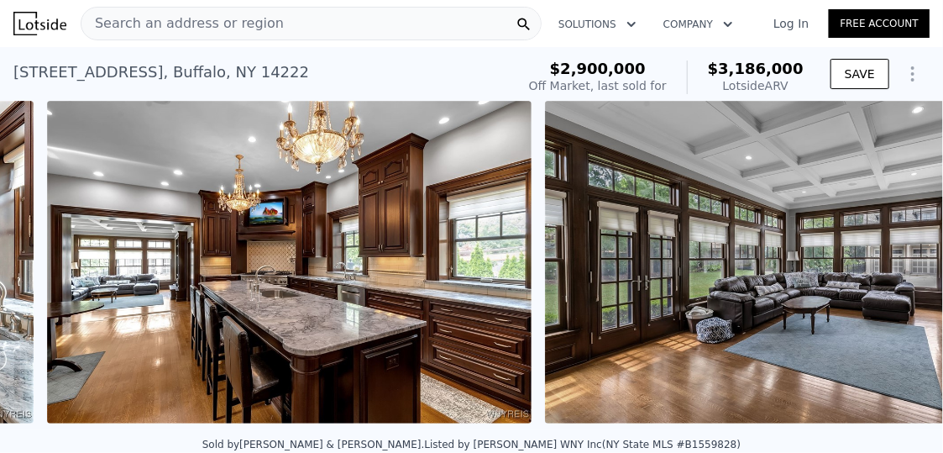
scroll to position [0, 10725]
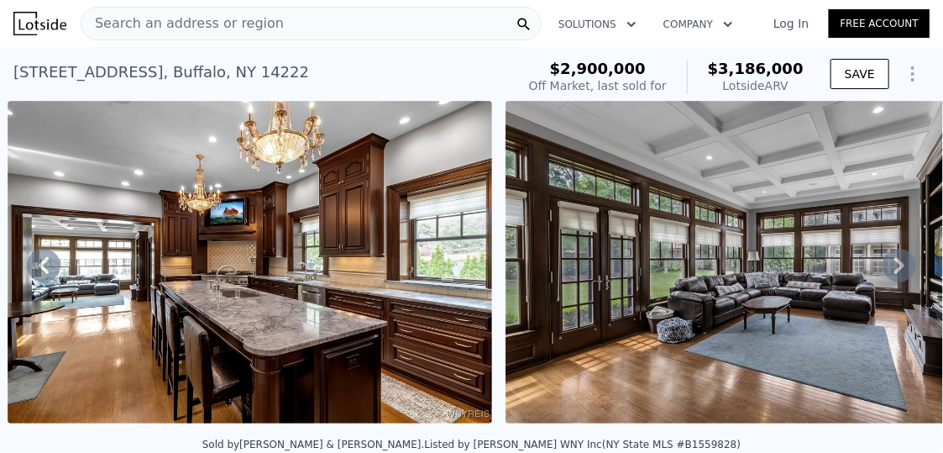
click at [886, 271] on icon at bounding box center [900, 266] width 34 height 34
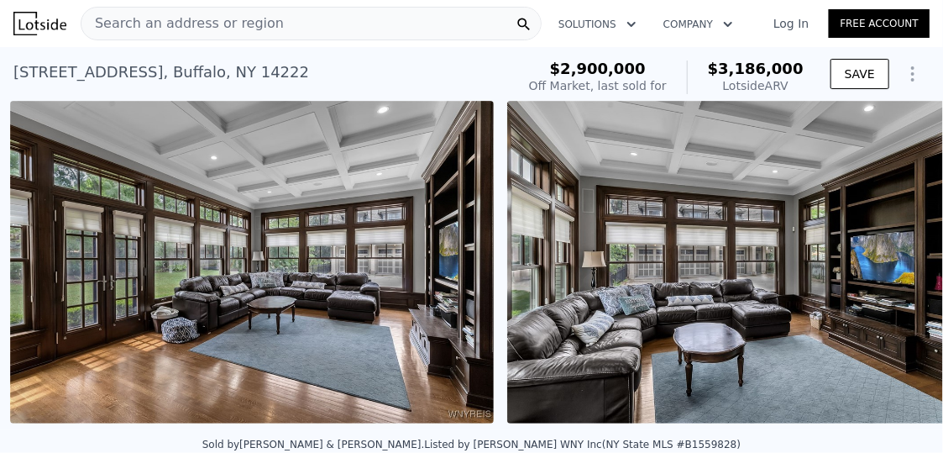
scroll to position [0, 11223]
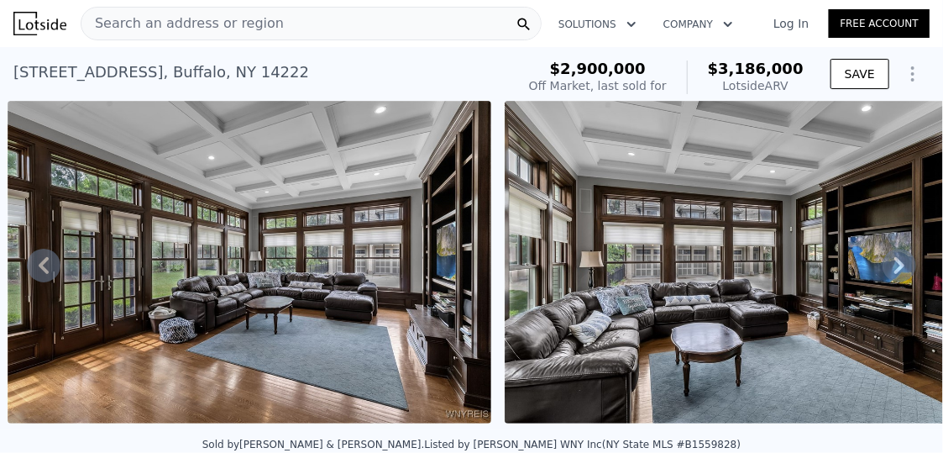
click at [883, 277] on icon at bounding box center [900, 266] width 34 height 34
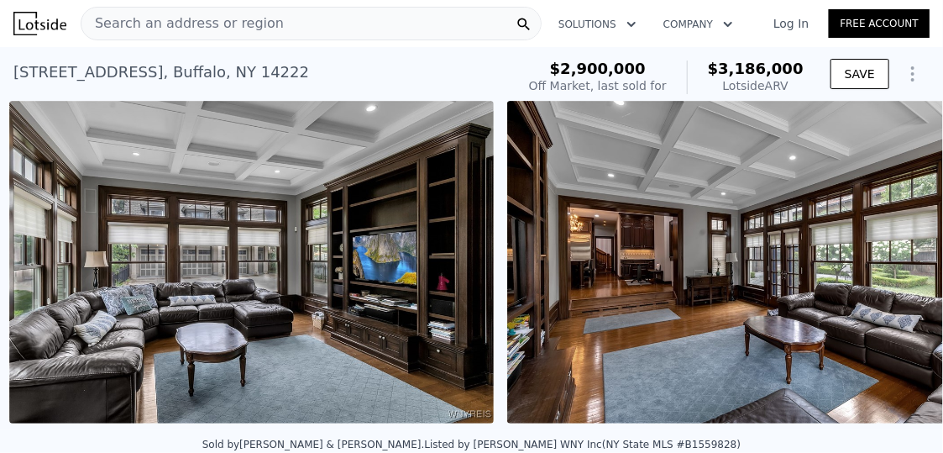
scroll to position [0, 11721]
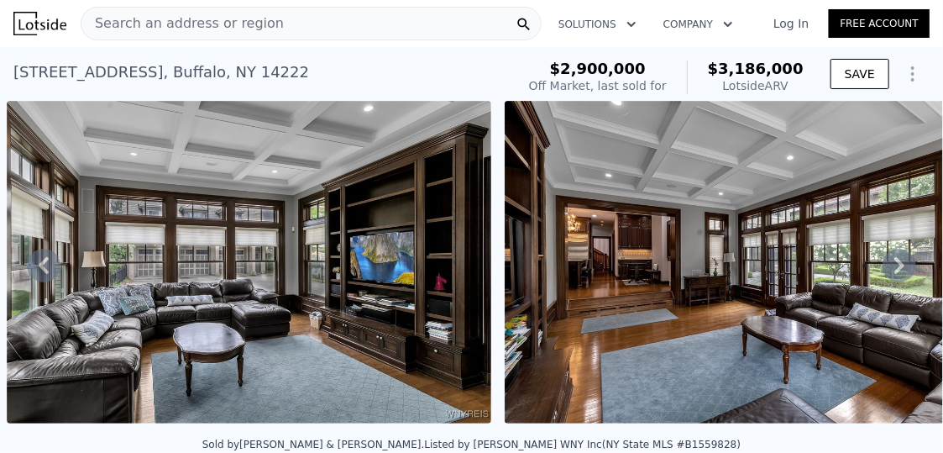
click at [894, 274] on icon at bounding box center [899, 265] width 10 height 17
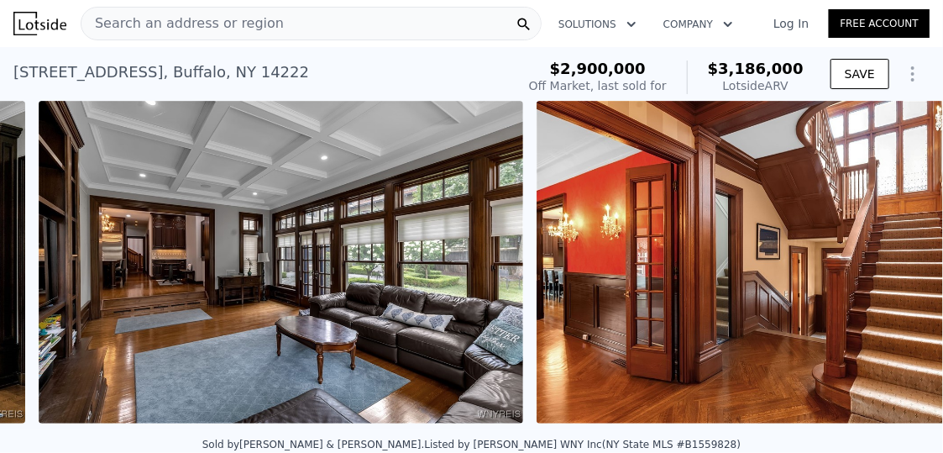
scroll to position [0, 12219]
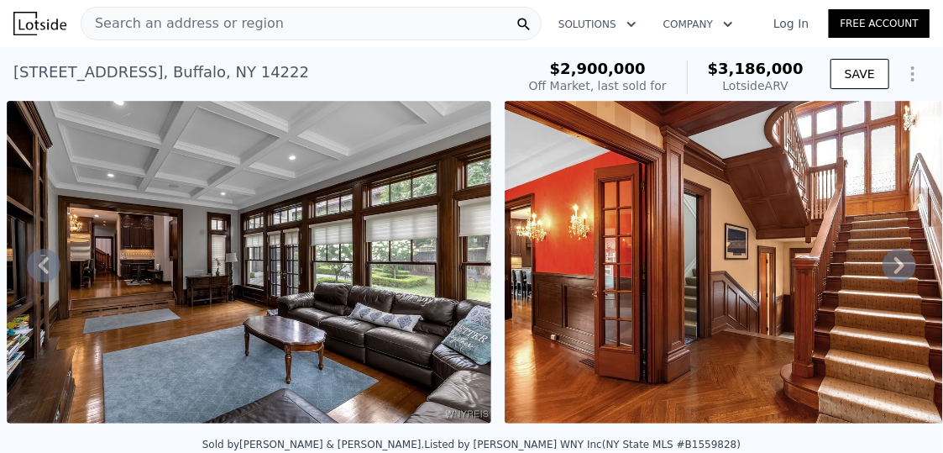
click at [883, 271] on icon at bounding box center [900, 266] width 34 height 34
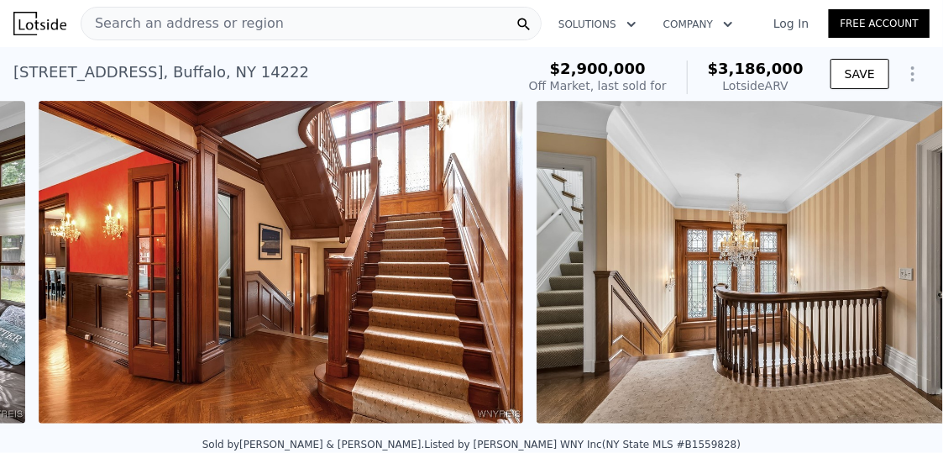
scroll to position [0, 12717]
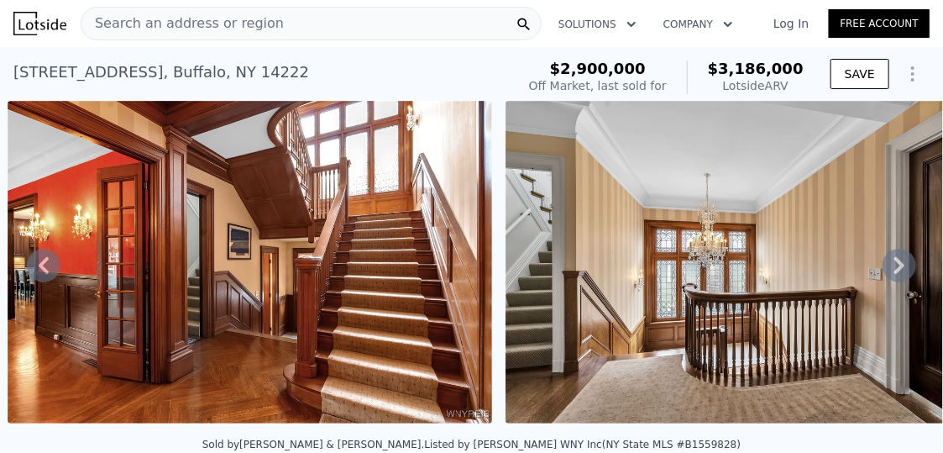
click at [885, 271] on icon at bounding box center [900, 266] width 34 height 34
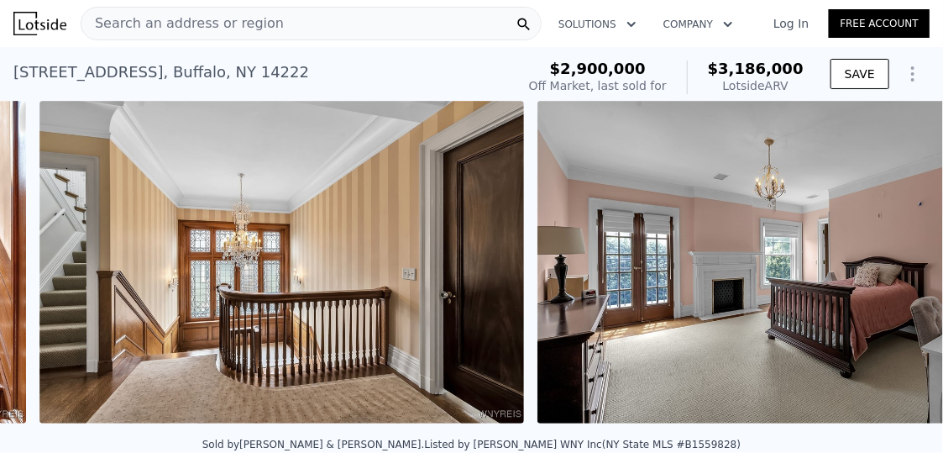
scroll to position [0, 13215]
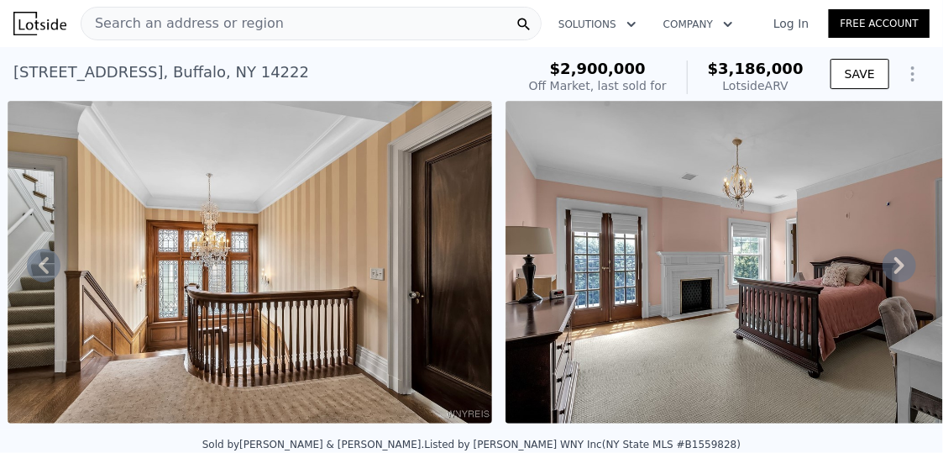
click at [883, 275] on icon at bounding box center [900, 266] width 34 height 34
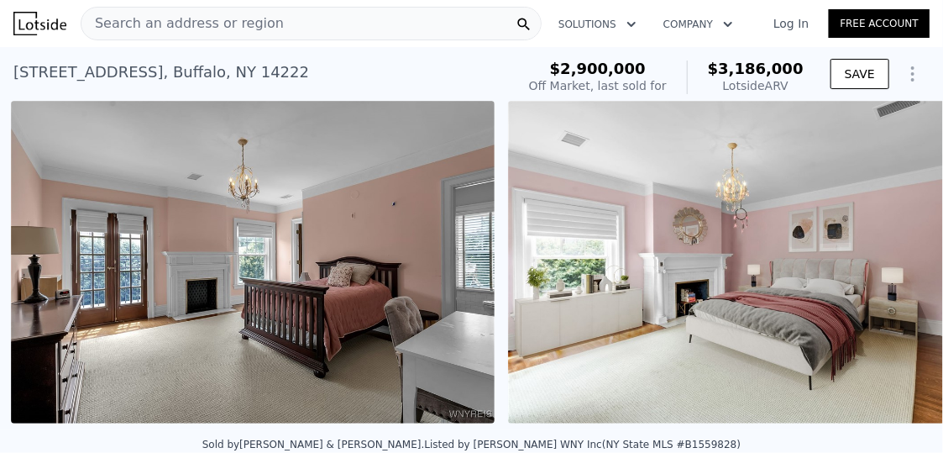
scroll to position [0, 13713]
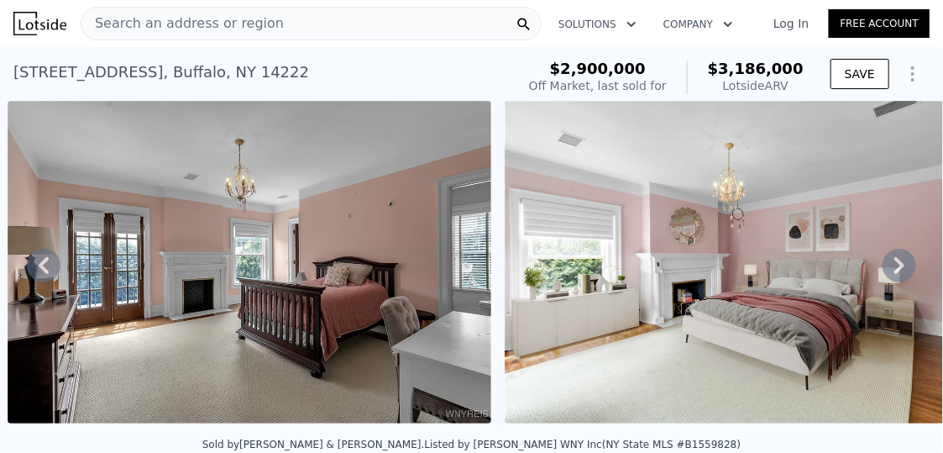
click at [889, 274] on icon at bounding box center [900, 266] width 34 height 34
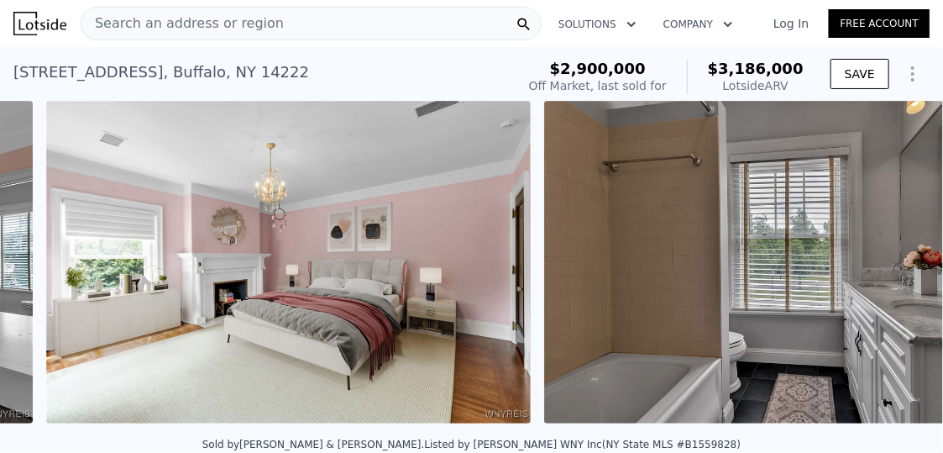
scroll to position [0, 14210]
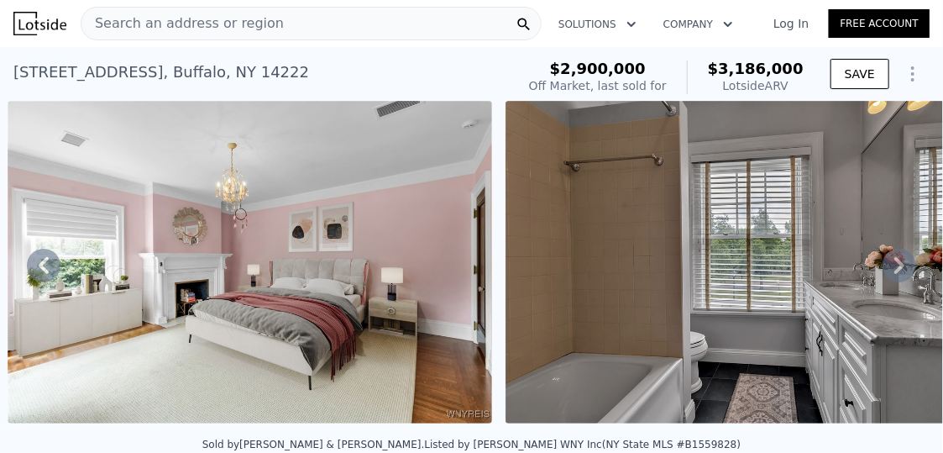
click at [888, 275] on icon at bounding box center [900, 266] width 34 height 34
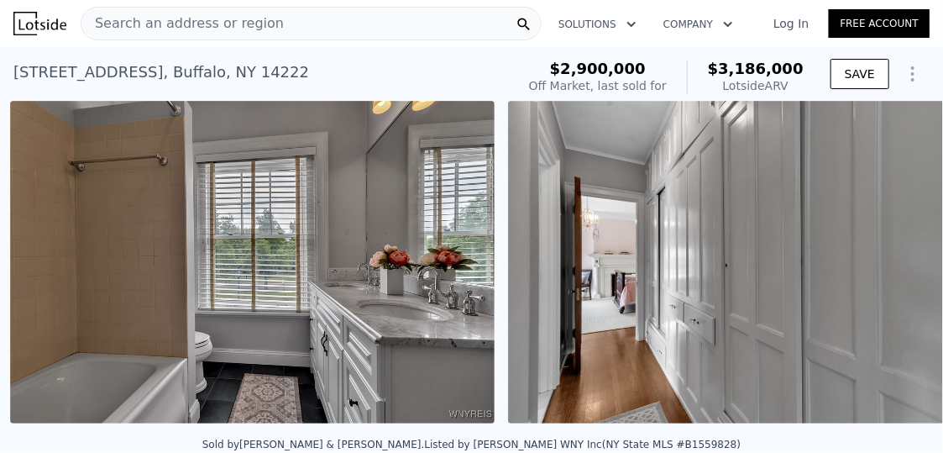
scroll to position [0, 14708]
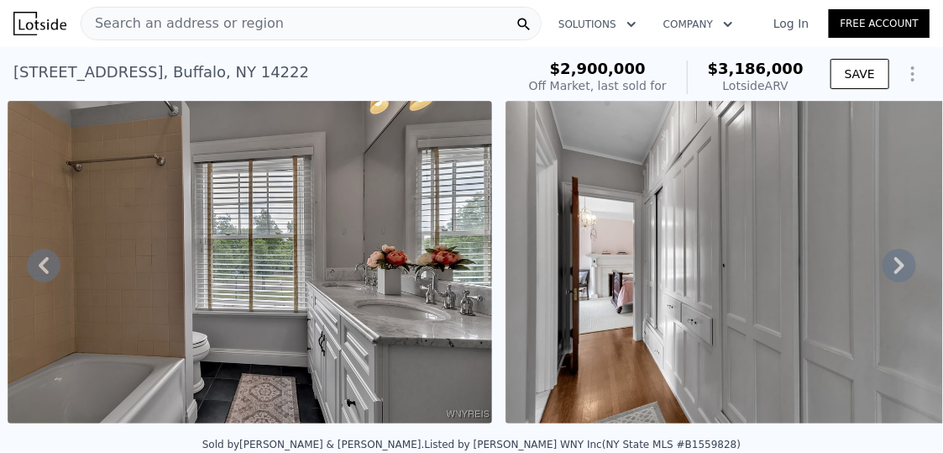
click at [893, 273] on icon at bounding box center [900, 266] width 34 height 34
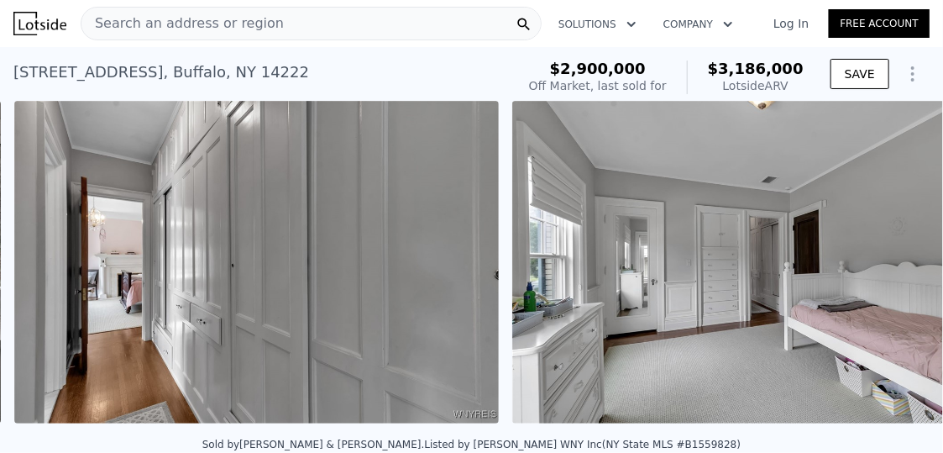
scroll to position [0, 15206]
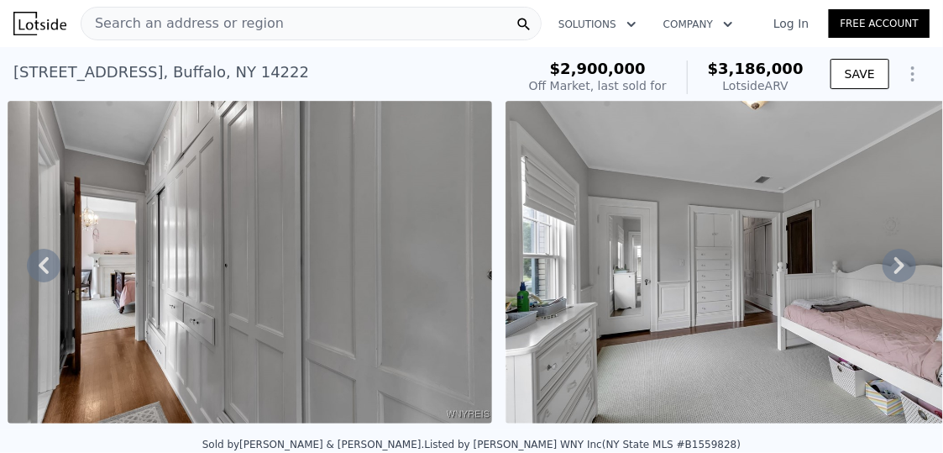
click at [894, 274] on icon at bounding box center [899, 265] width 10 height 17
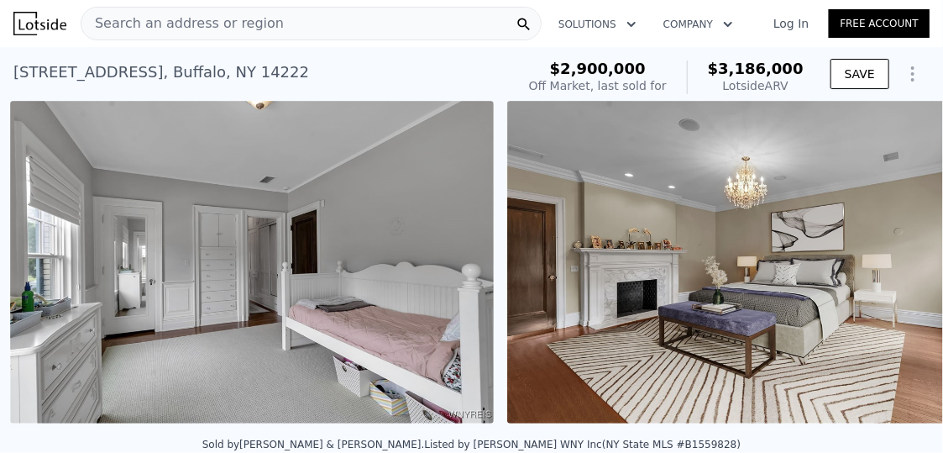
scroll to position [0, 15704]
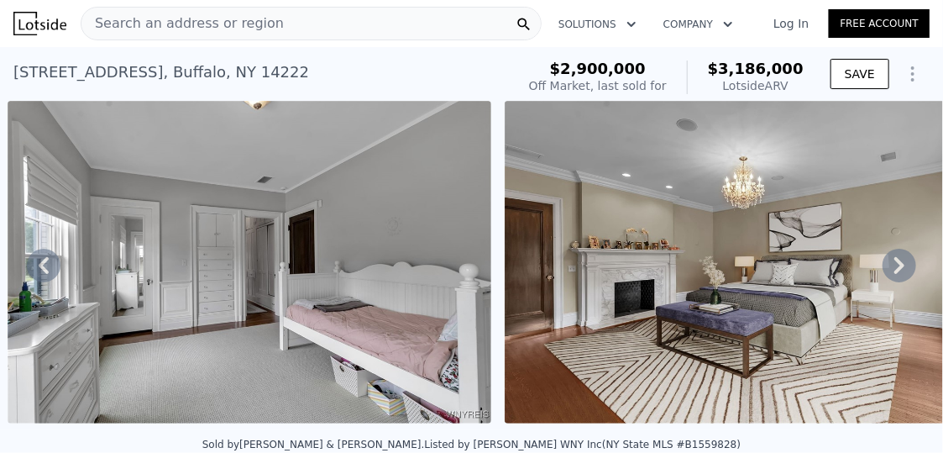
click at [894, 274] on icon at bounding box center [899, 265] width 10 height 17
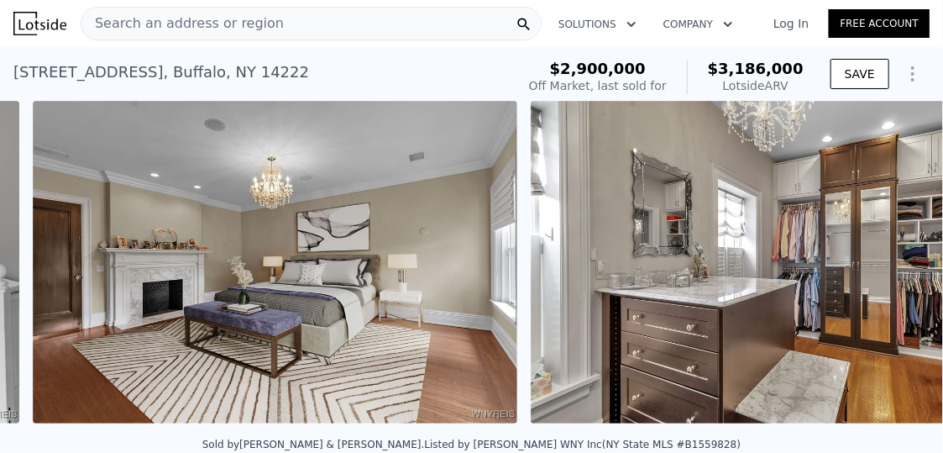
scroll to position [0, 16202]
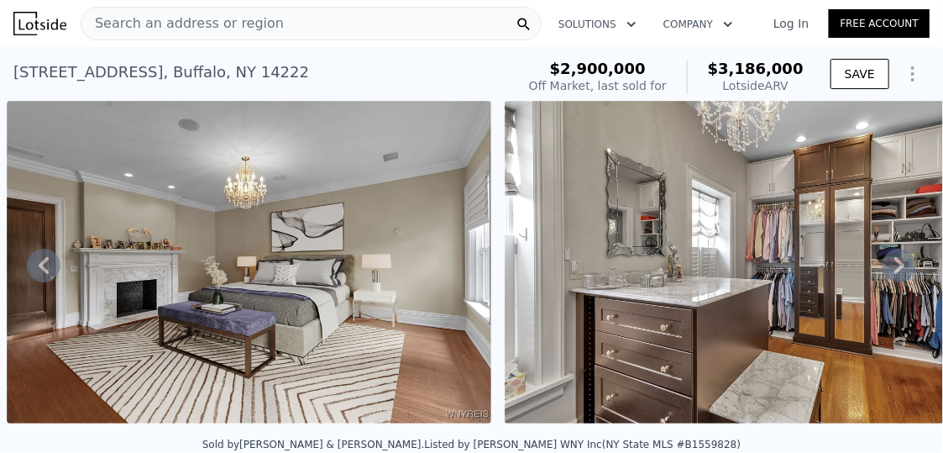
click at [894, 274] on icon at bounding box center [899, 265] width 10 height 17
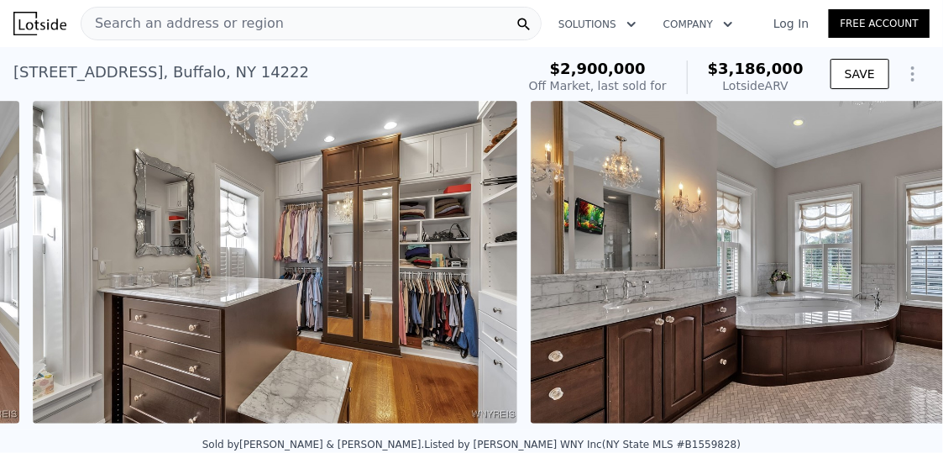
scroll to position [0, 16699]
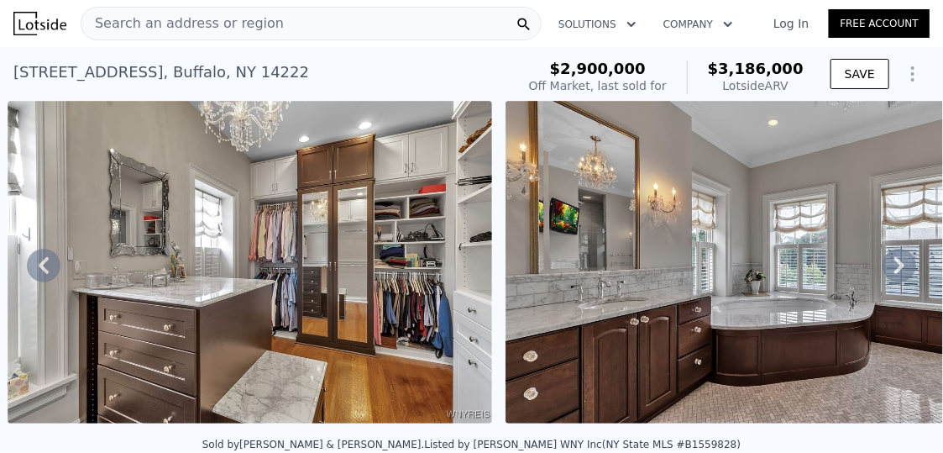
click at [883, 274] on icon at bounding box center [900, 266] width 34 height 34
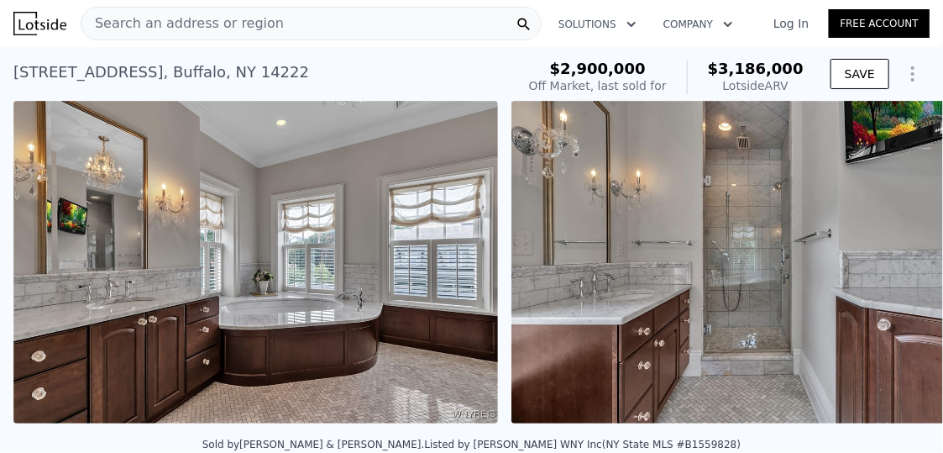
scroll to position [0, 17197]
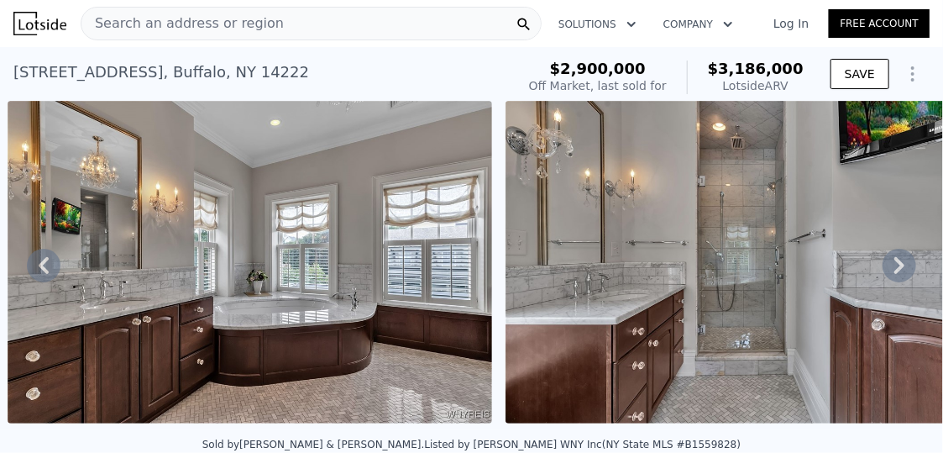
click at [894, 274] on icon at bounding box center [899, 265] width 10 height 17
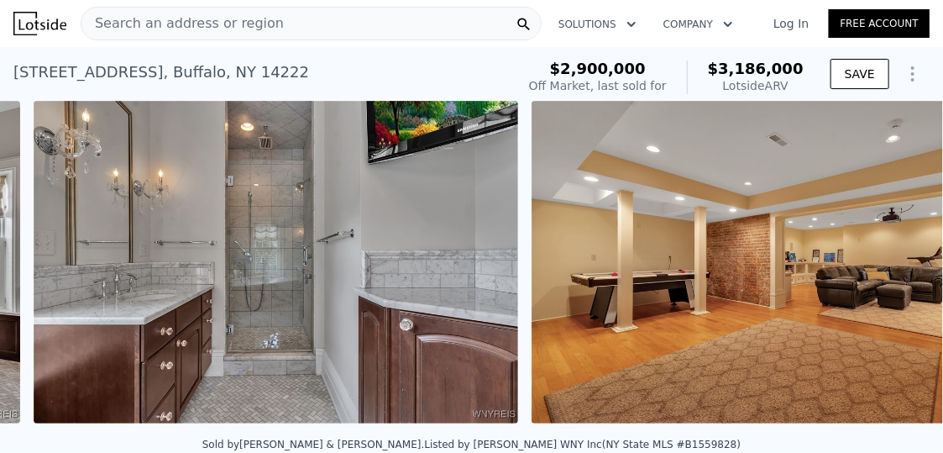
scroll to position [0, 17695]
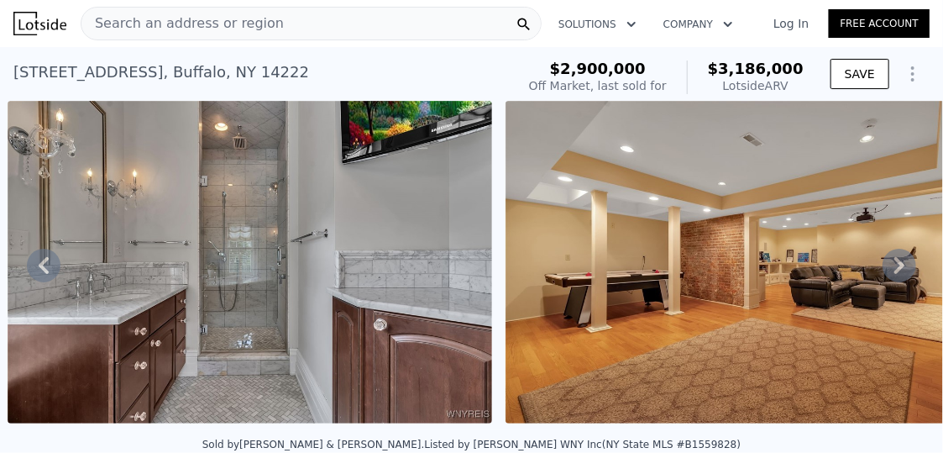
click at [891, 272] on icon at bounding box center [900, 266] width 34 height 34
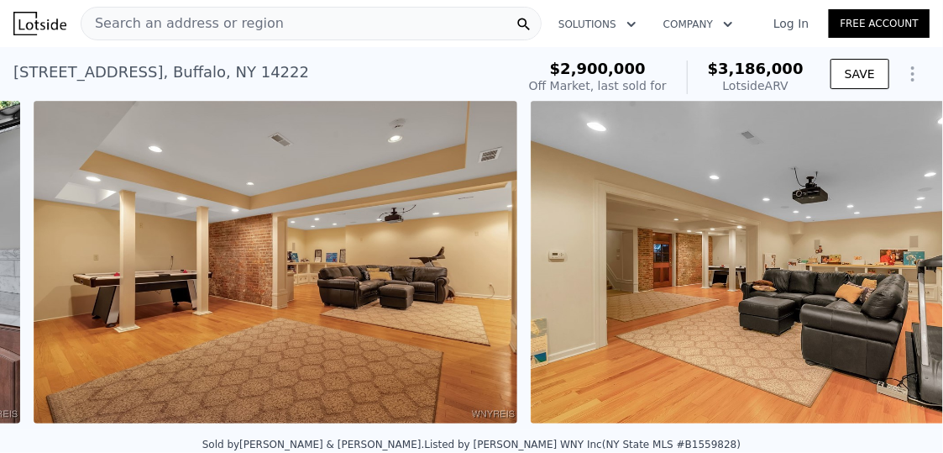
scroll to position [0, 18193]
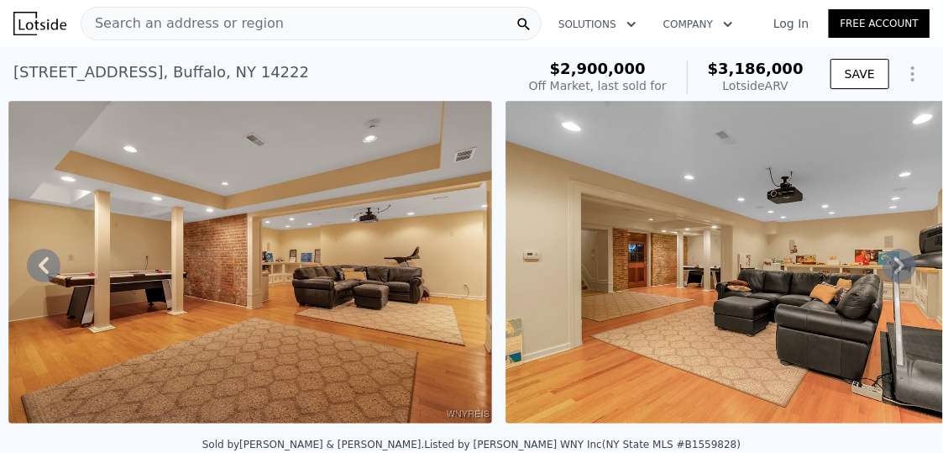
click at [894, 273] on icon at bounding box center [899, 265] width 10 height 17
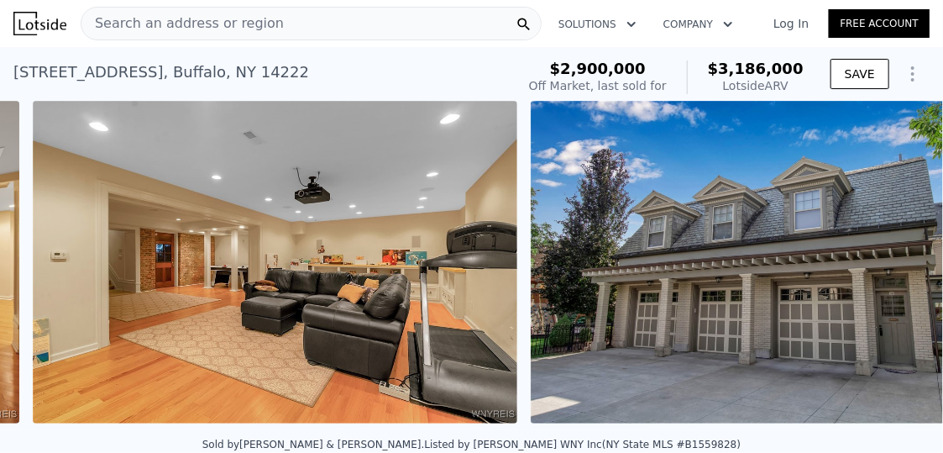
scroll to position [0, 18691]
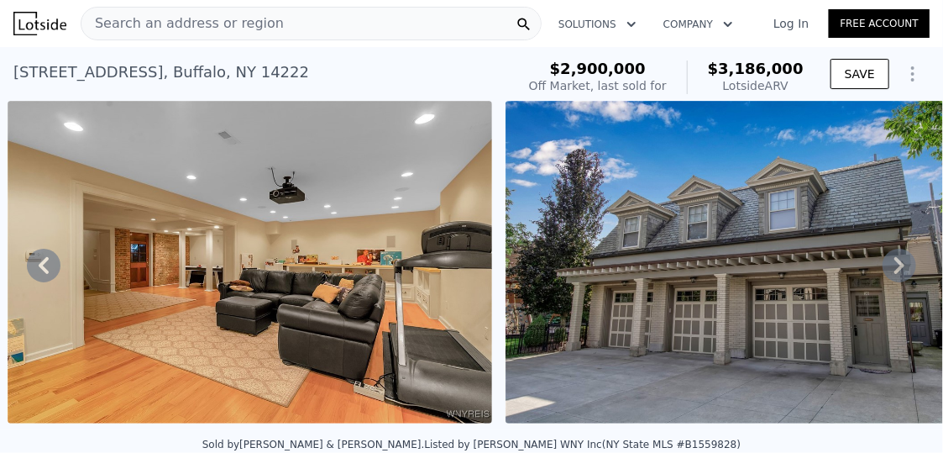
click at [822, 406] on img at bounding box center [748, 262] width 485 height 323
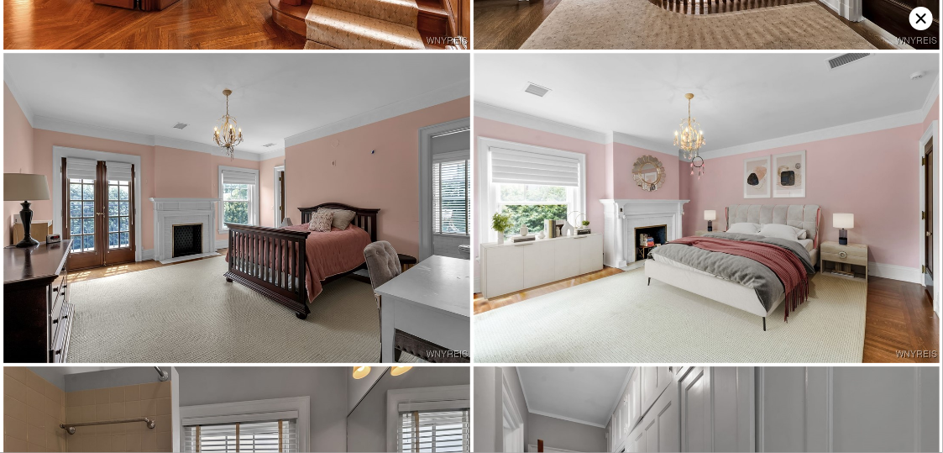
scroll to position [4027, 0]
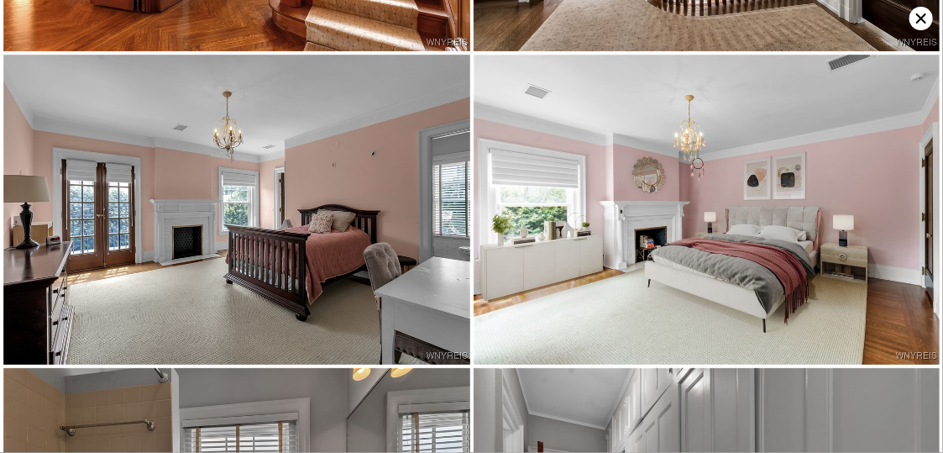
click at [596, 187] on img at bounding box center [707, 210] width 467 height 311
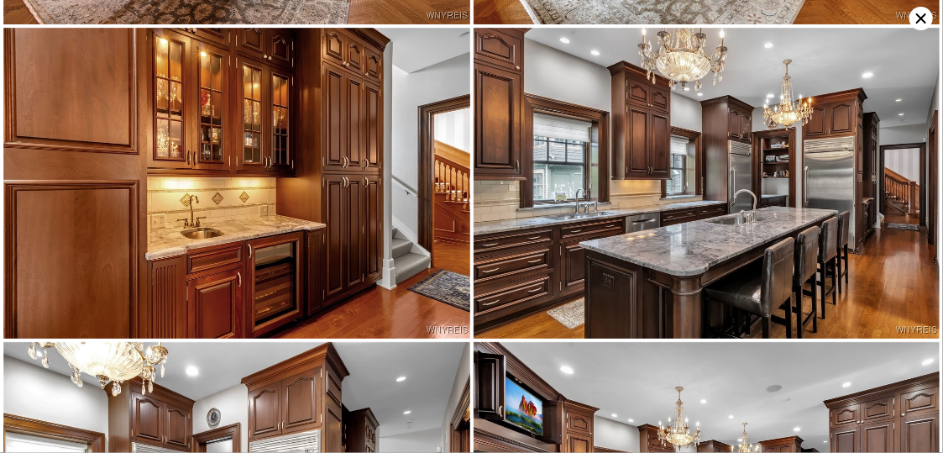
scroll to position [2169, 0]
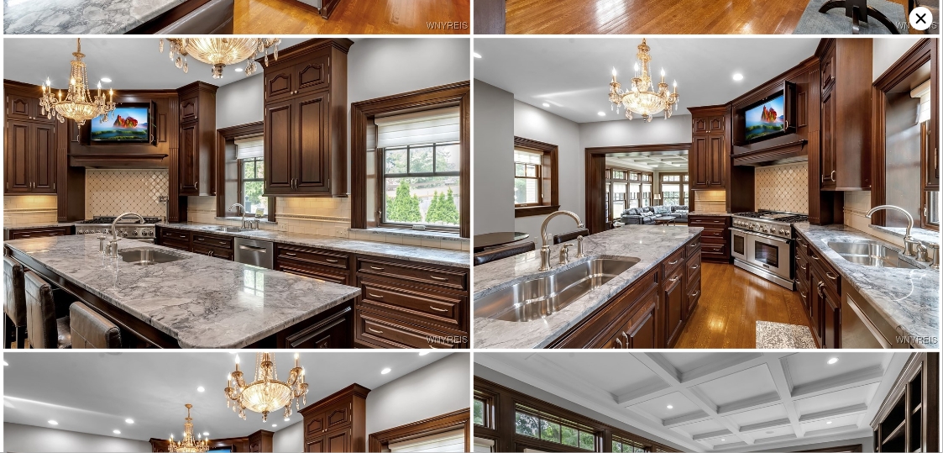
click at [921, 18] on icon at bounding box center [921, 18] width 10 height 10
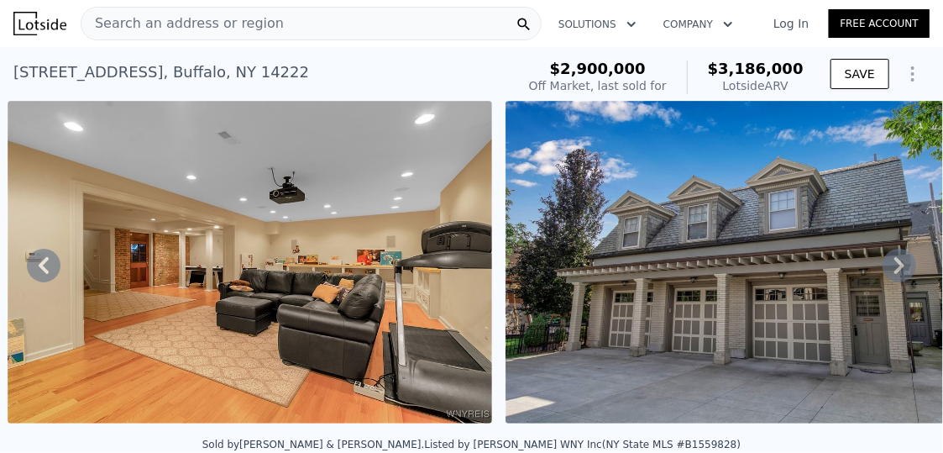
type input "3"
type input "1.5"
type input "3.5"
type input "2149"
type input "3979"
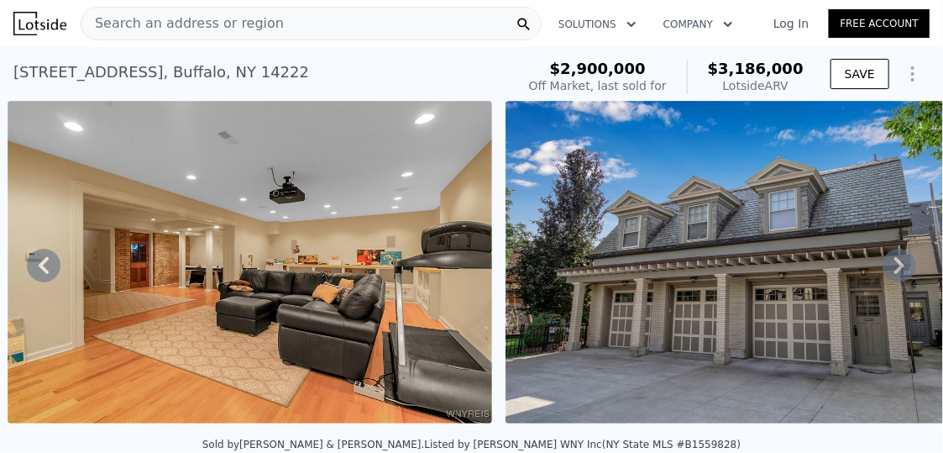
type input "13503.6"
type input "$ 898,000"
type input "4"
type input "-$ 679,893"
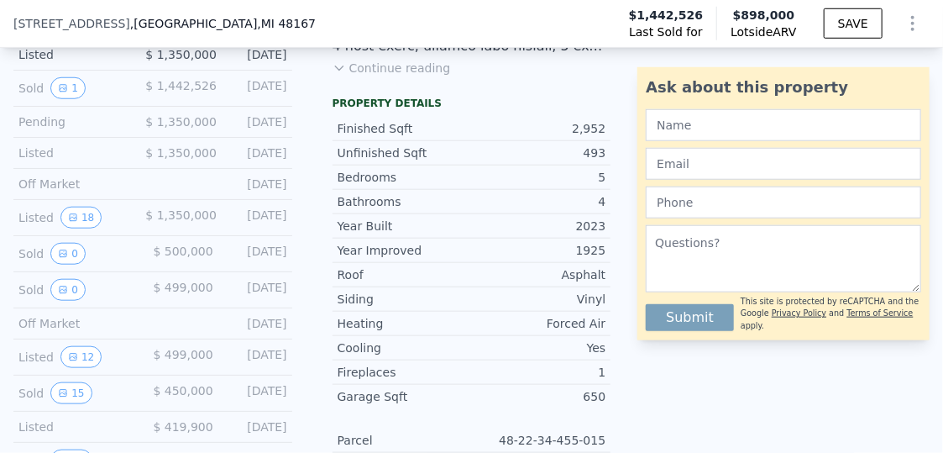
scroll to position [524, 0]
click at [81, 227] on button "18" at bounding box center [80, 216] width 41 height 22
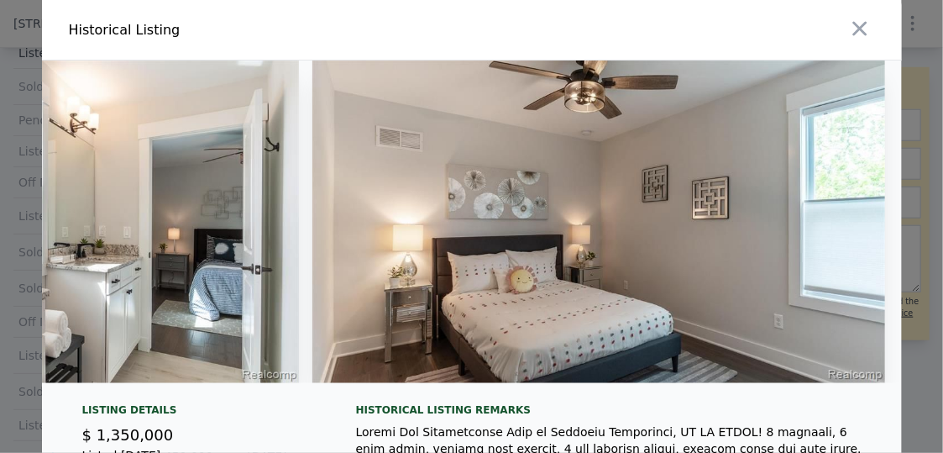
scroll to position [0, 9717]
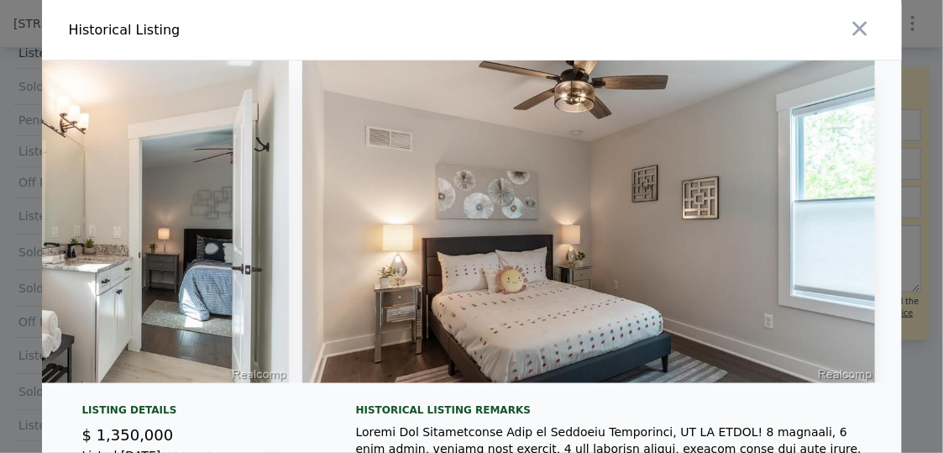
type input "5"
type input "5.5"
type input "5662"
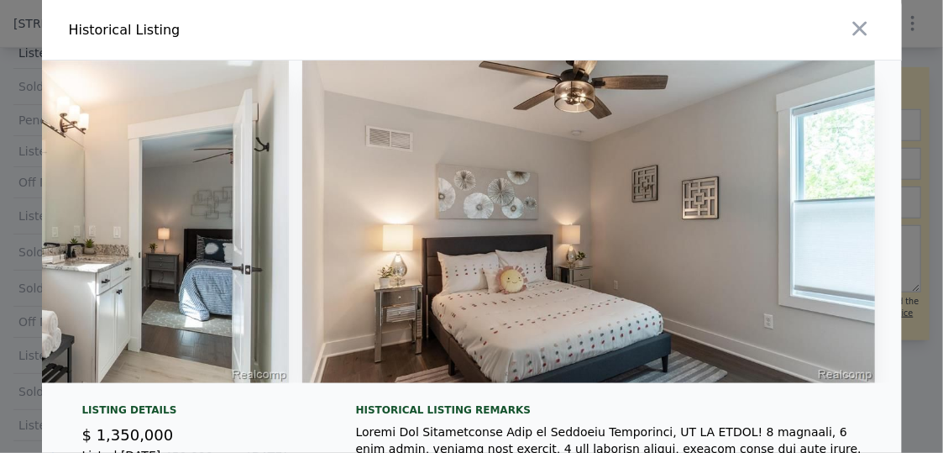
type input "9287"
type input "$ 3,186,000"
type input "8"
type input "-$ 181,230"
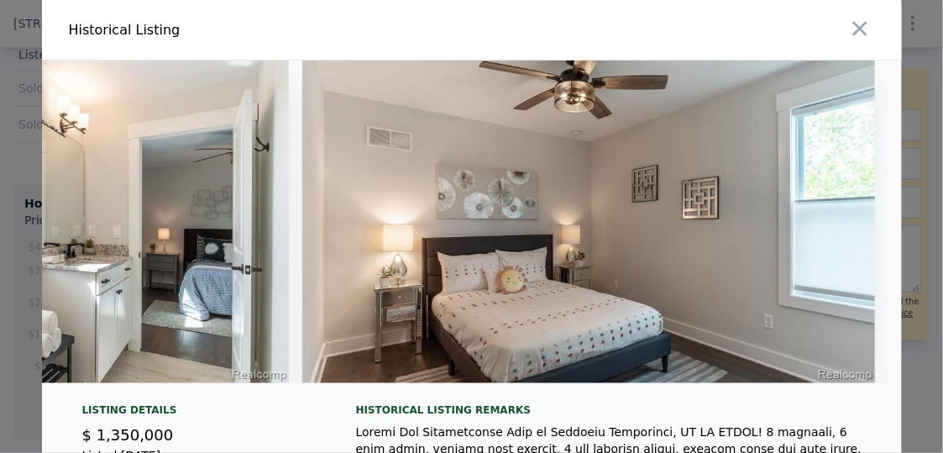
click at [858, 24] on icon "button" at bounding box center [859, 29] width 14 height 14
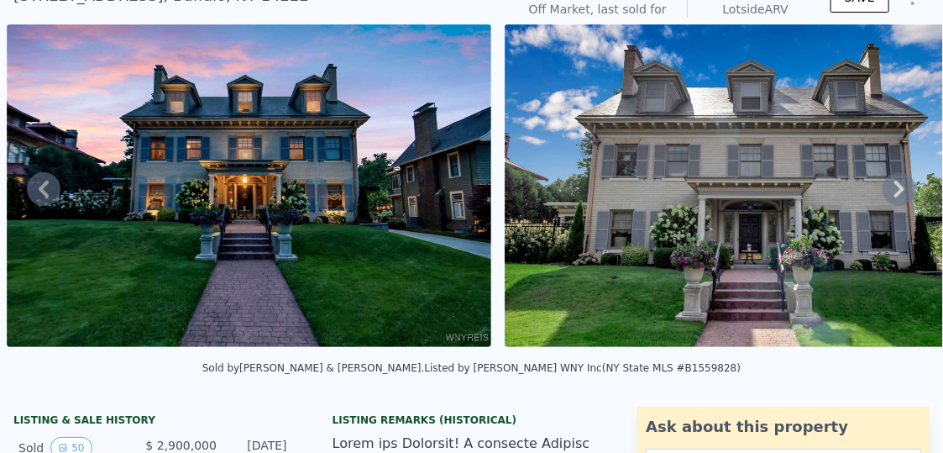
scroll to position [6, 0]
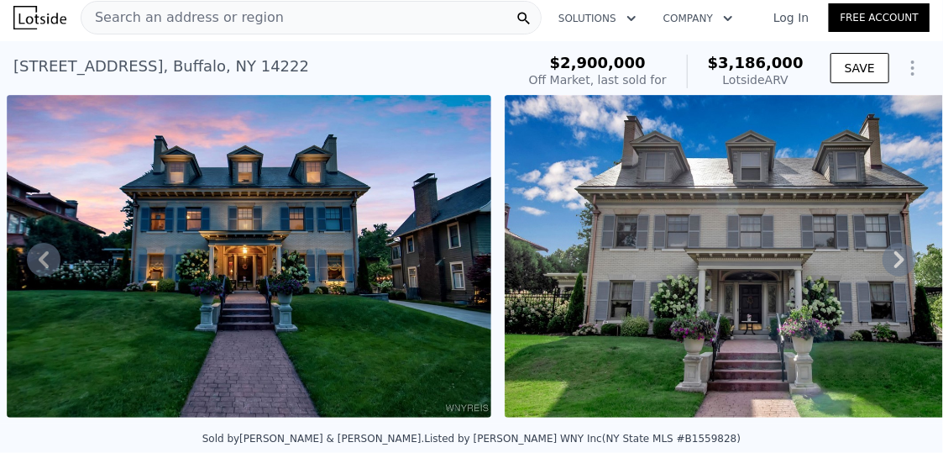
click at [206, 22] on span "Search an address or region" at bounding box center [182, 18] width 202 height 20
